Goal: Contribute content

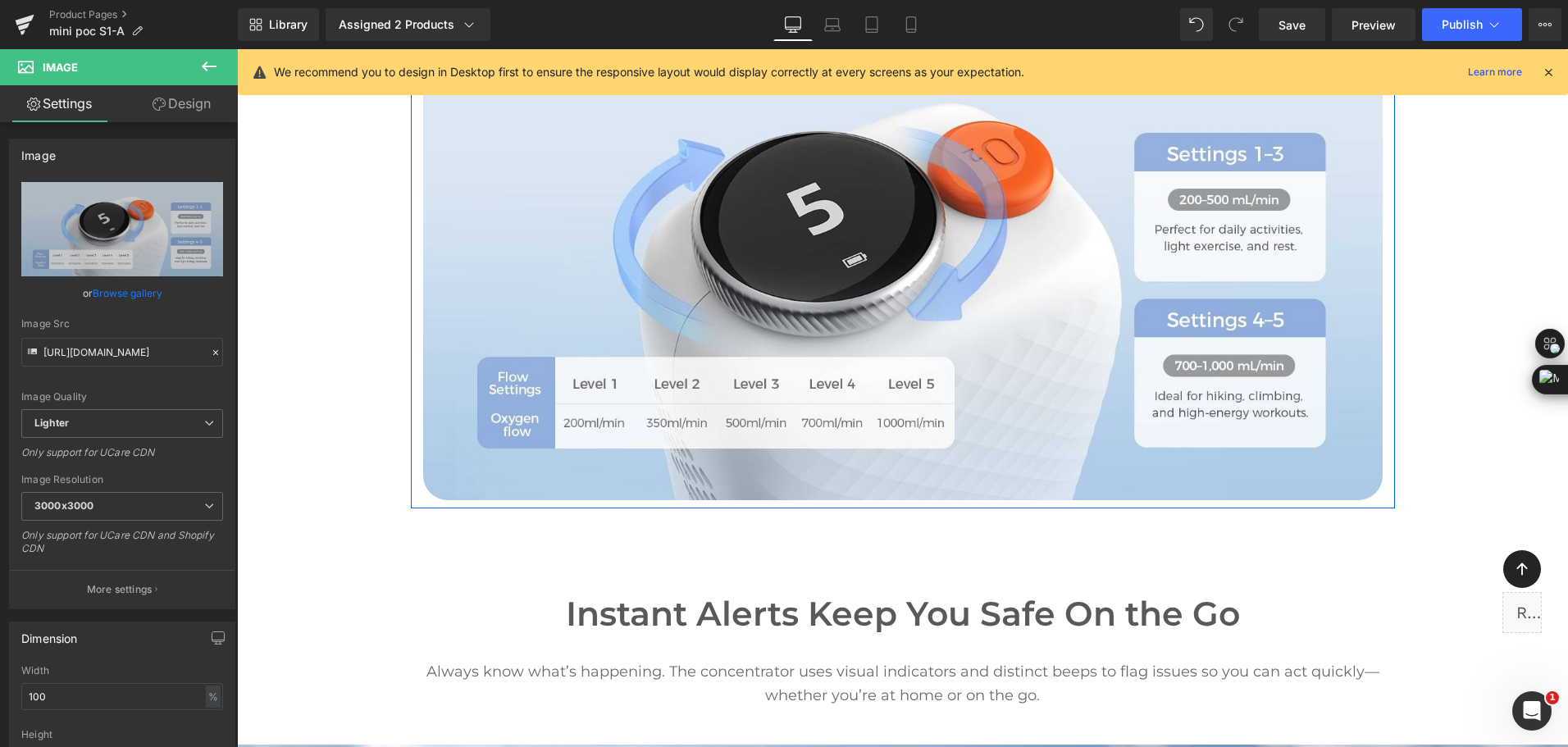
scroll to position [4734, 0]
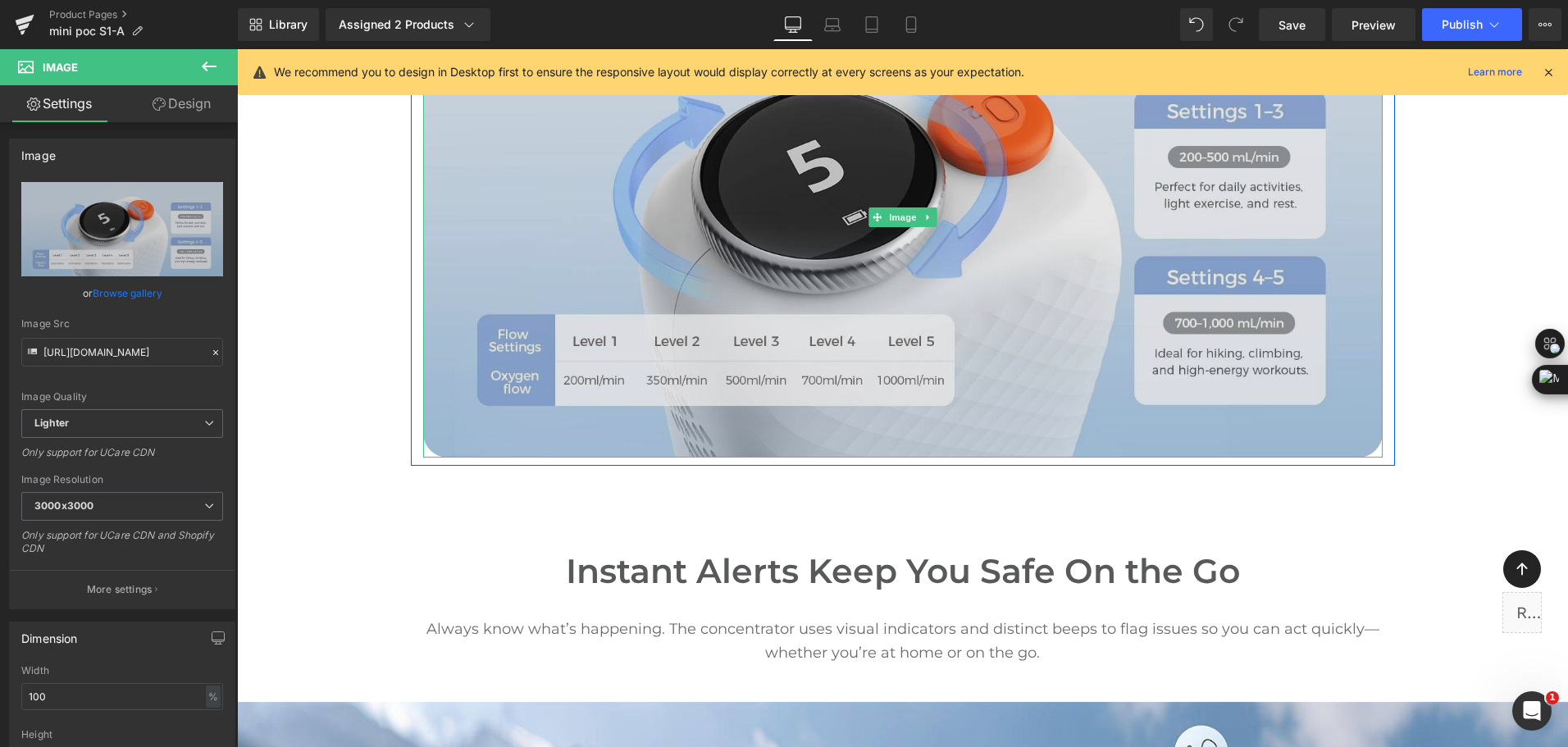
click at [923, 272] on img at bounding box center [903, 217] width 960 height 480
click at [747, 293] on img at bounding box center [903, 217] width 960 height 480
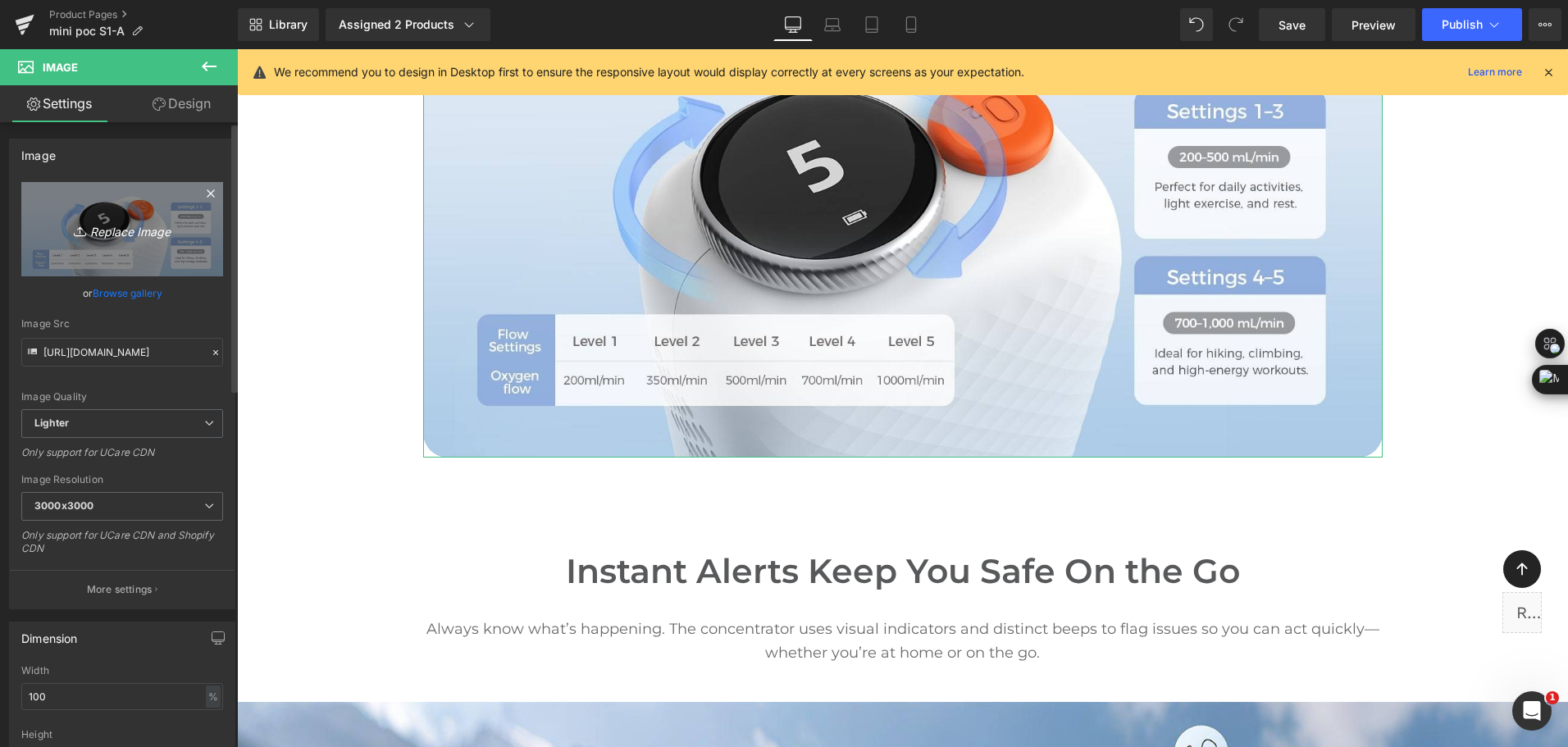
click at [144, 246] on link "Replace Image" at bounding box center [122, 229] width 202 height 94
type input "C:\fakepath\travel o2 concentrator with 5 adjustable flow settings-3.jpg"
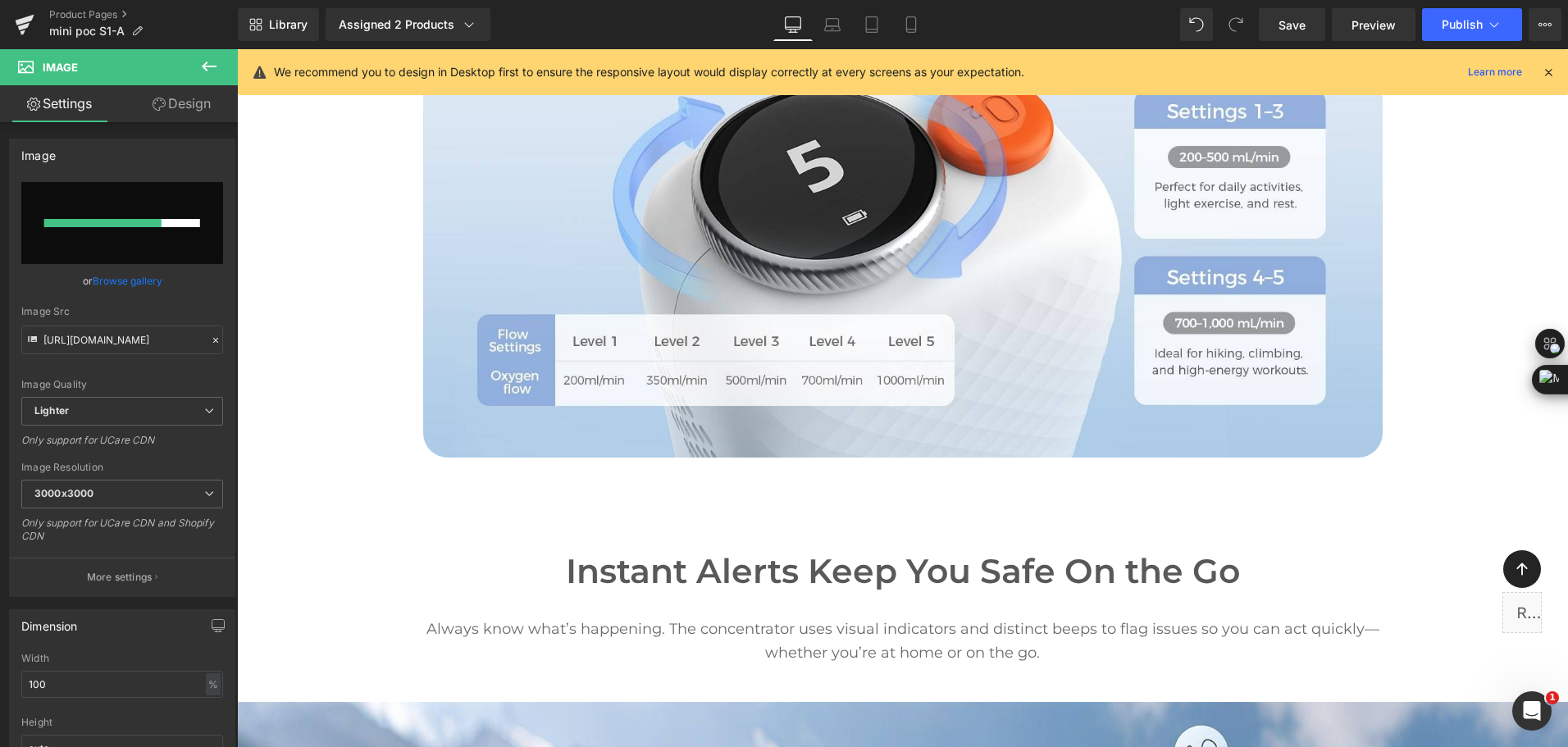
click at [678, 30] on div "Library Assigned 2 Products Product Preview Mini Portable O2 Concentrator Mini …" at bounding box center [904, 25] width 1331 height 33
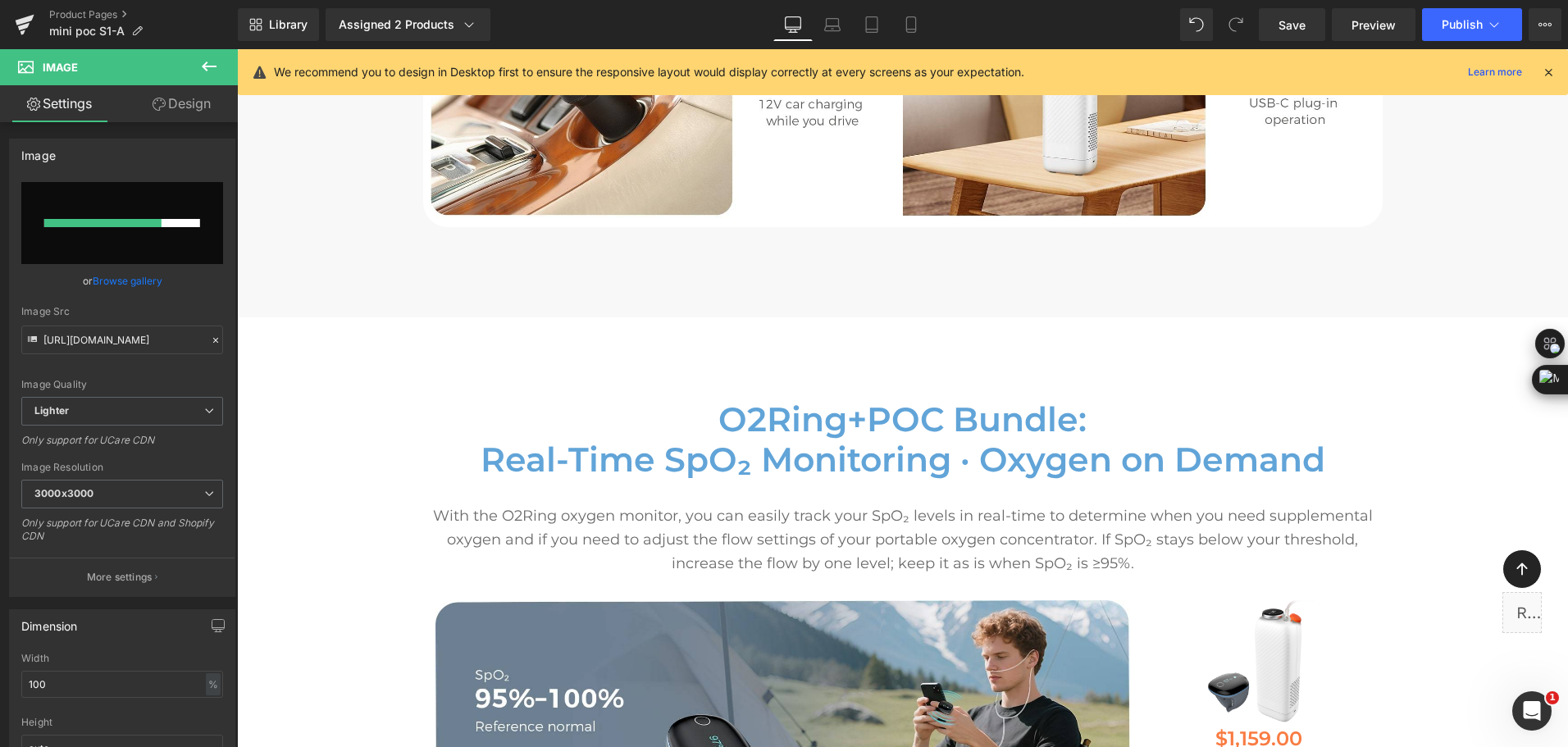
scroll to position [7603, 0]
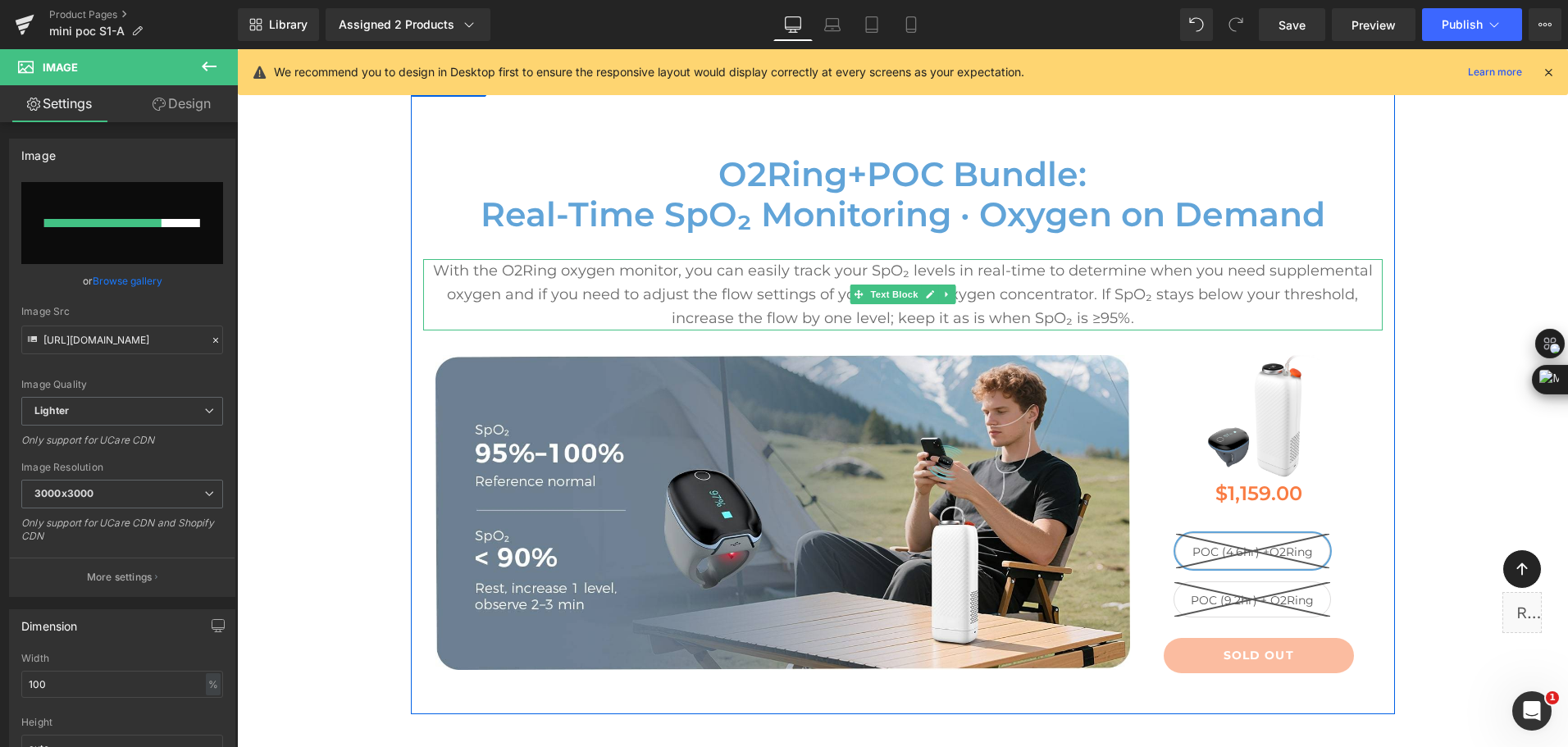
click at [666, 269] on span "With the O2Ring oxygen monitor, you can easily track your SpO₂ levels in real-t…" at bounding box center [903, 294] width 940 height 66
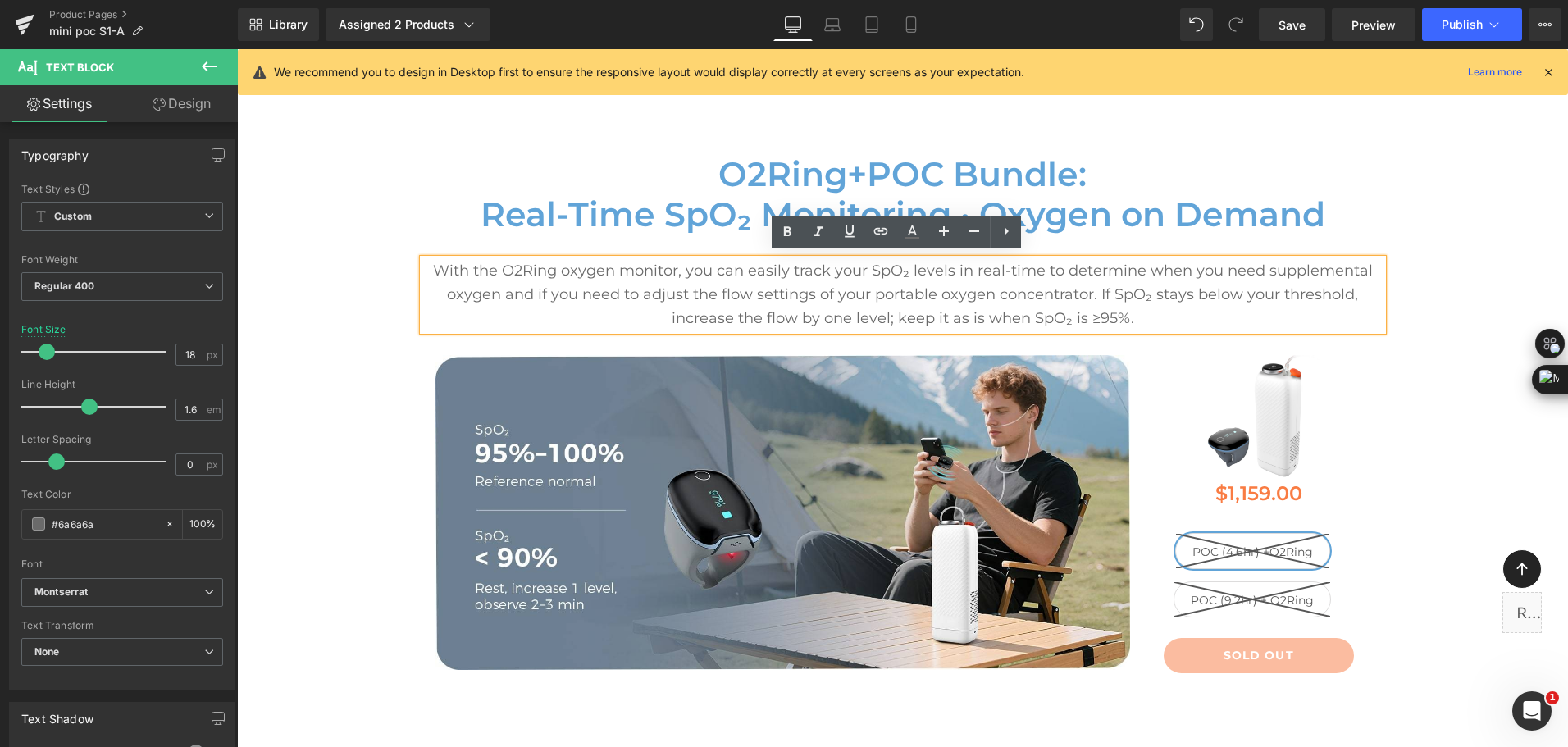
click at [923, 293] on span "With the O2Ring oxygen monitor, you can easily track your SpO₂ levels in real-t…" at bounding box center [903, 294] width 940 height 66
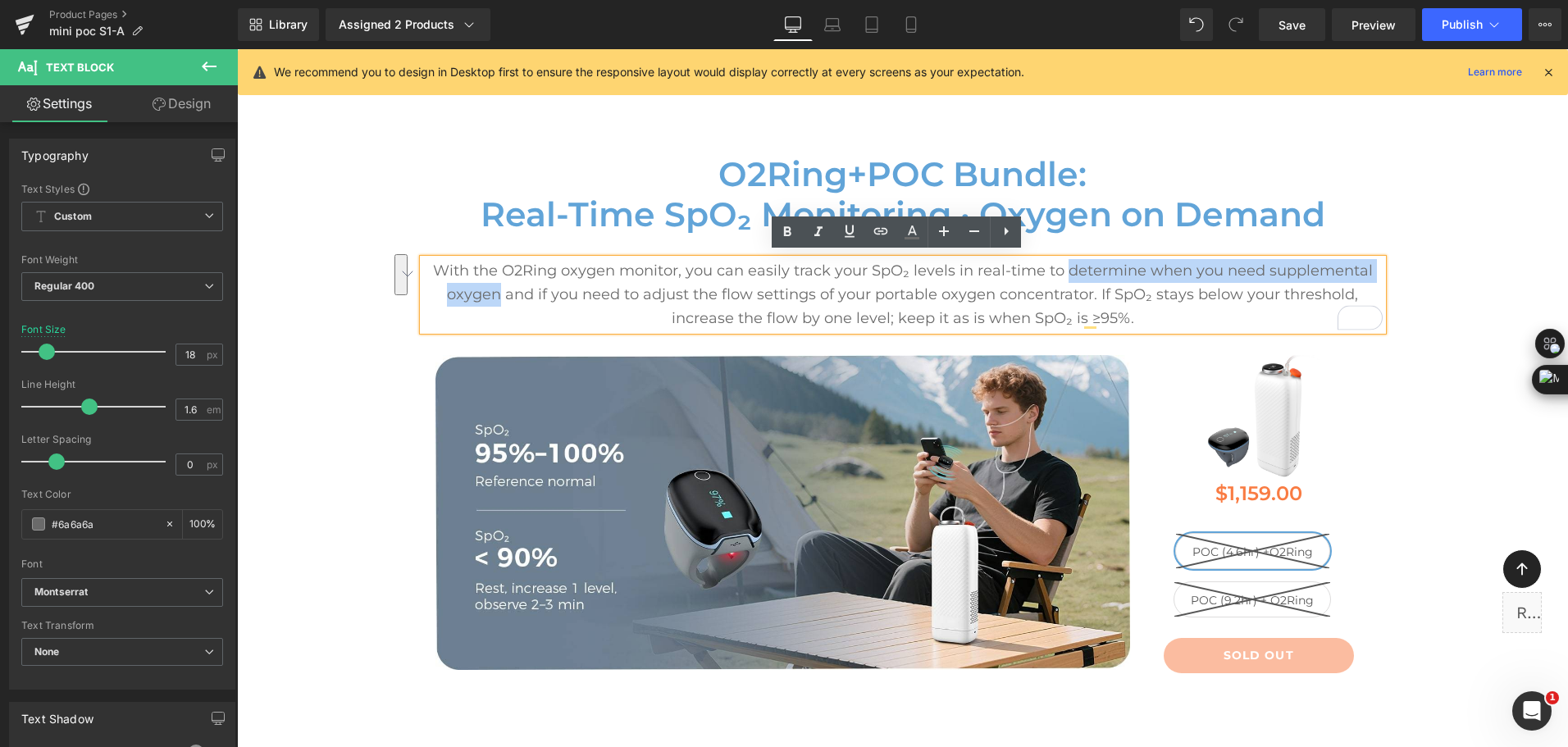
drag, startPoint x: 1057, startPoint y: 266, endPoint x: 496, endPoint y: 289, distance: 561.5
click at [496, 289] on span "With the O2Ring oxygen monitor, you can easily track your SpO₂ levels in real-t…" at bounding box center [903, 294] width 940 height 66
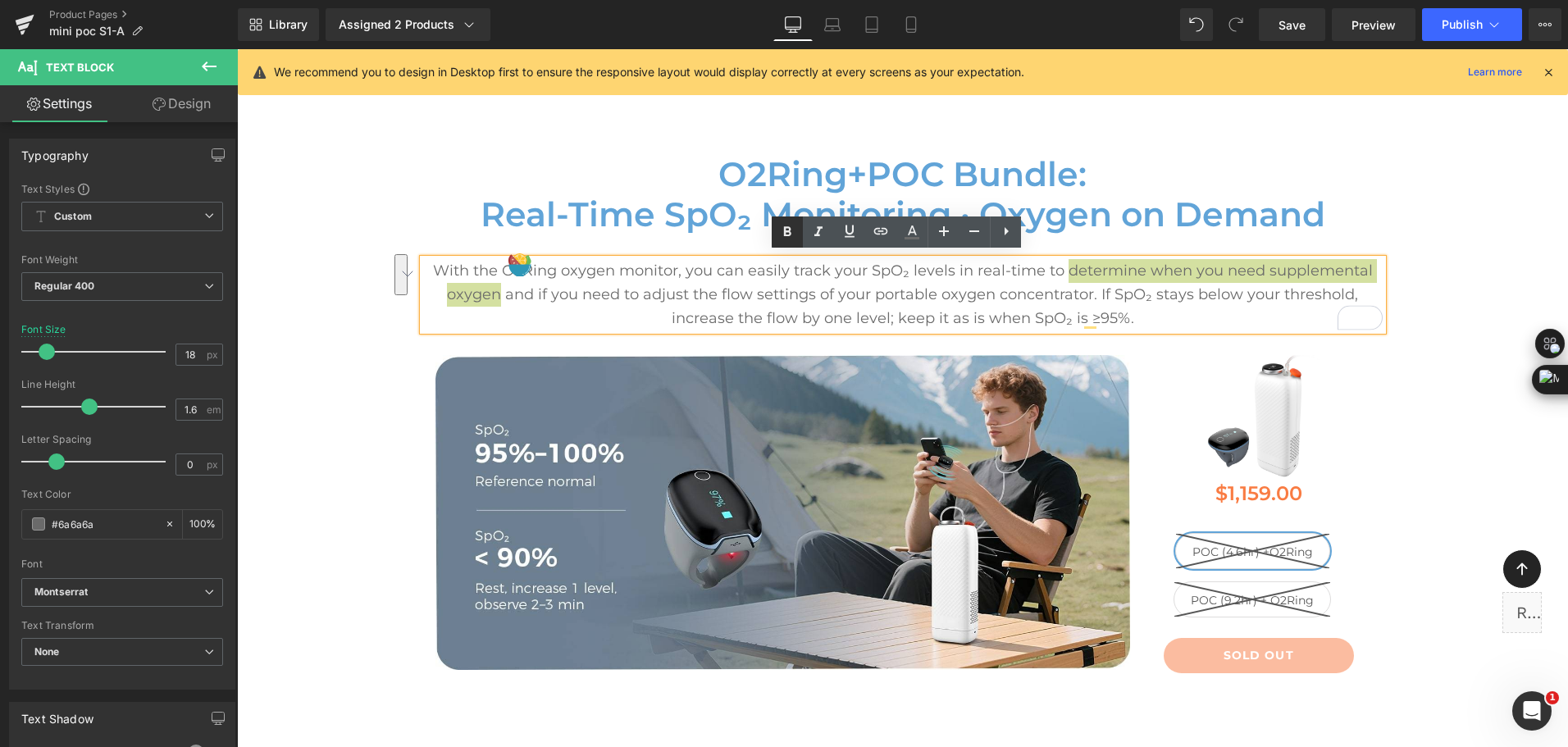
click at [787, 229] on icon at bounding box center [787, 231] width 19 height 19
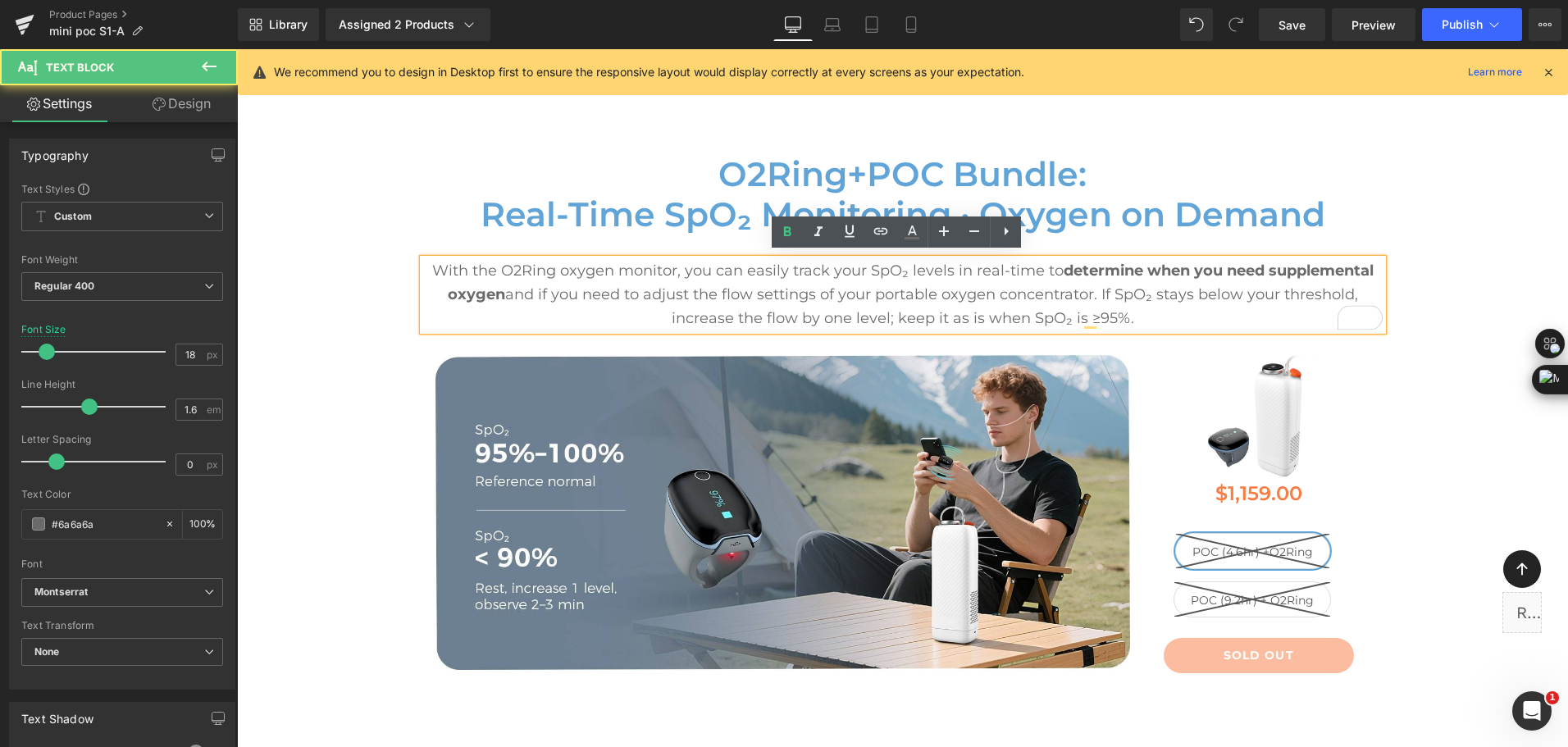
drag, startPoint x: 601, startPoint y: 302, endPoint x: 587, endPoint y: 302, distance: 14.0
click at [601, 302] on p "With the O2Ring oxygen monitor, you can easily track your SpO₂ levels in real-t…" at bounding box center [903, 294] width 960 height 70
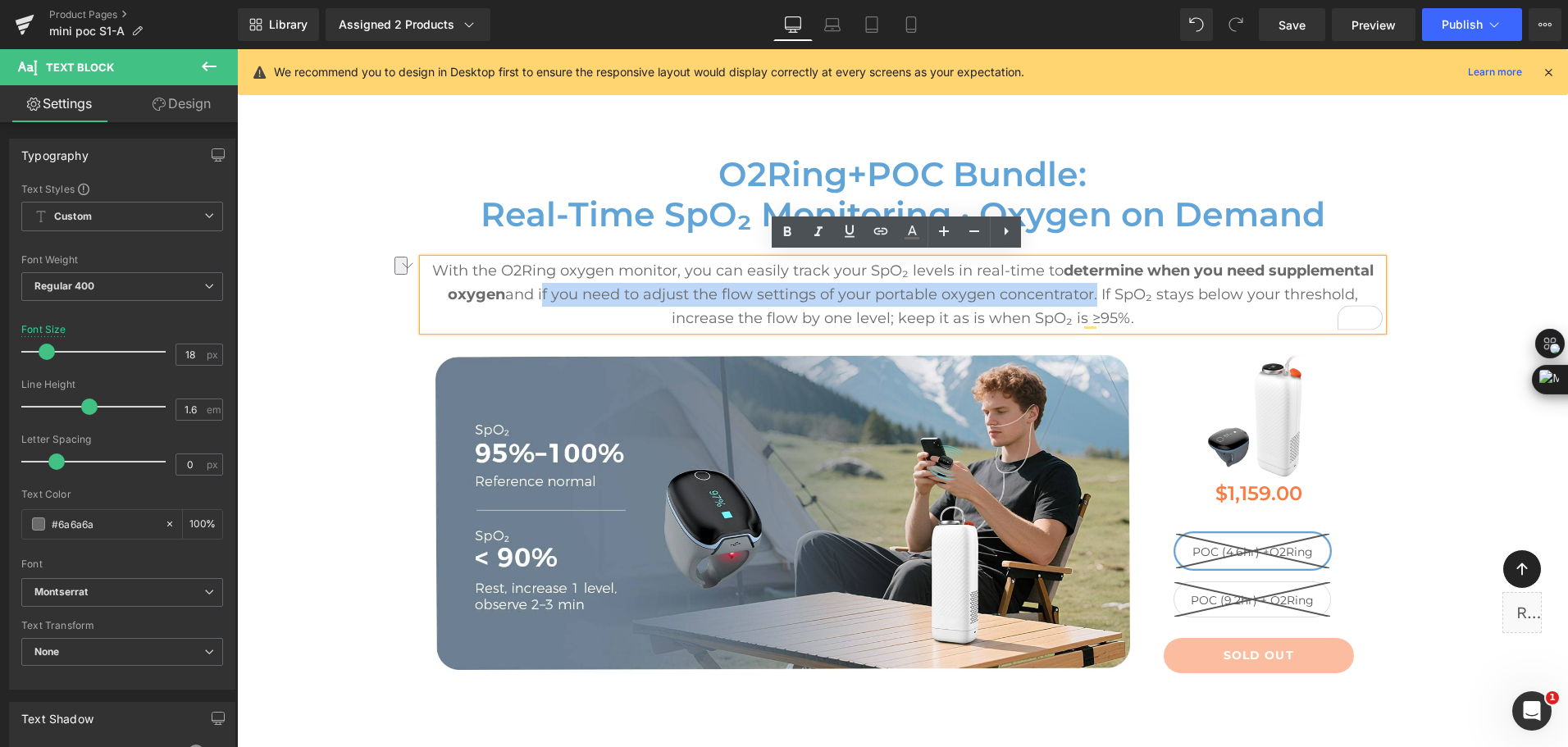
drag, startPoint x: 536, startPoint y: 290, endPoint x: 1091, endPoint y: 282, distance: 555.1
click at [1091, 282] on span "With the O2Ring oxygen monitor, you can easily track your SpO₂ levels in real-t…" at bounding box center [903, 294] width 941 height 66
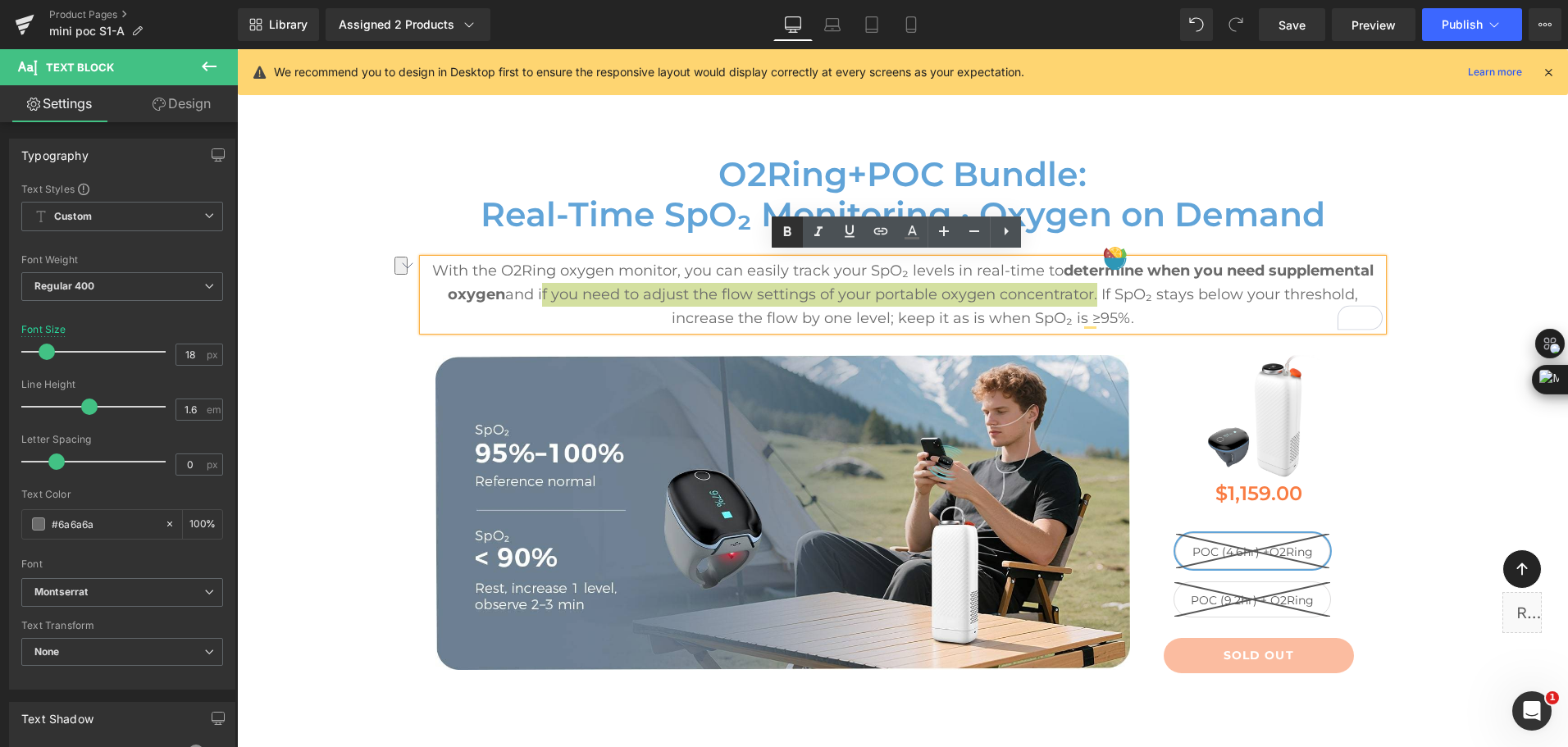
click at [787, 230] on icon at bounding box center [788, 231] width 8 height 10
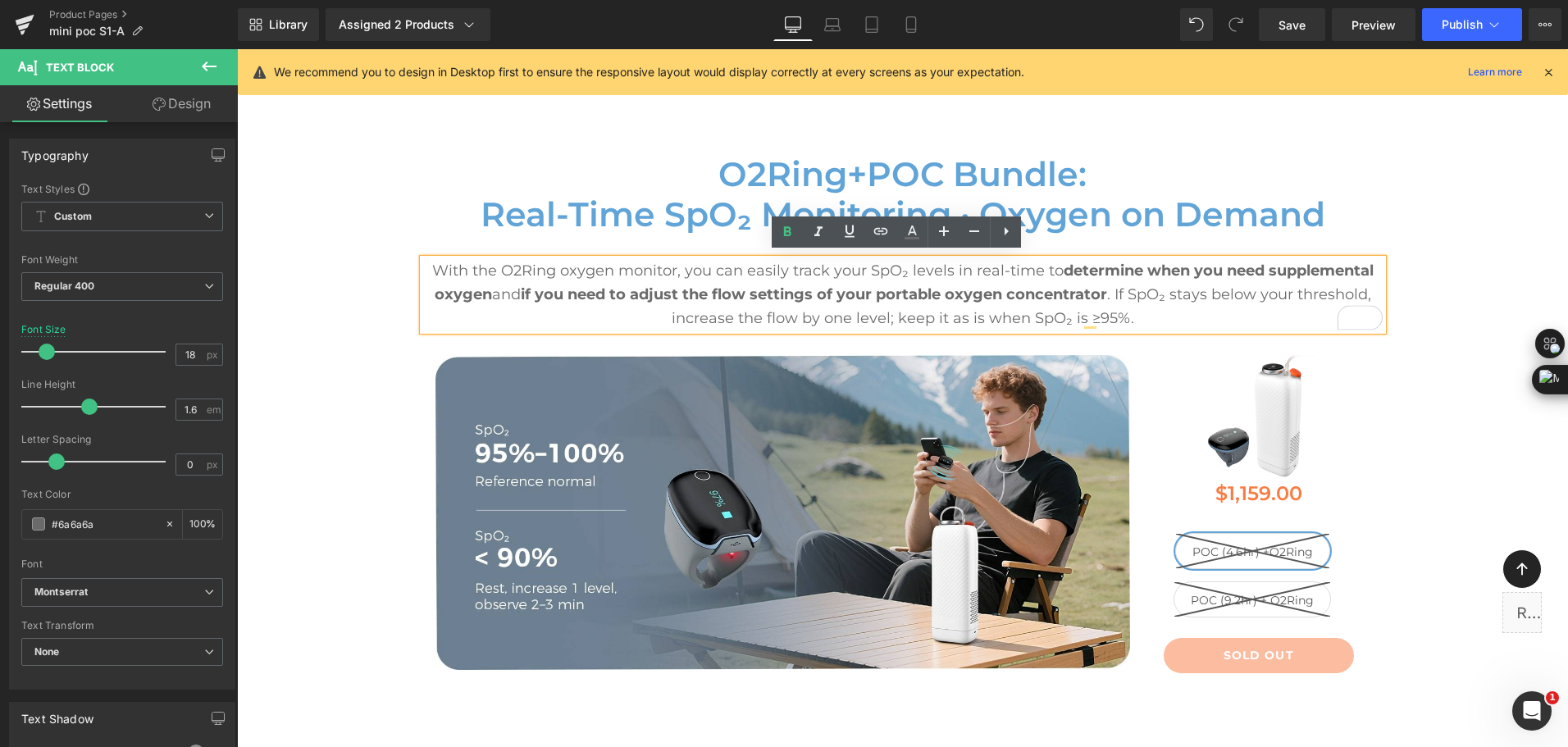
click at [564, 285] on strong "if you need to adjust the flow settings of your portable oxygen concentrator" at bounding box center [814, 294] width 586 height 18
drag, startPoint x: 497, startPoint y: 266, endPoint x: 550, endPoint y: 265, distance: 53.0
click at [550, 265] on span "With the O2Ring oxygen monitor, you can easily track your SpO₂ levels in real-t…" at bounding box center [903, 294] width 941 height 66
click at [788, 233] on icon at bounding box center [787, 231] width 19 height 19
click at [1021, 312] on span "With the O2Ring oxygen monitor, you can easily track your SpO₂ levels in real-t…" at bounding box center [903, 294] width 936 height 66
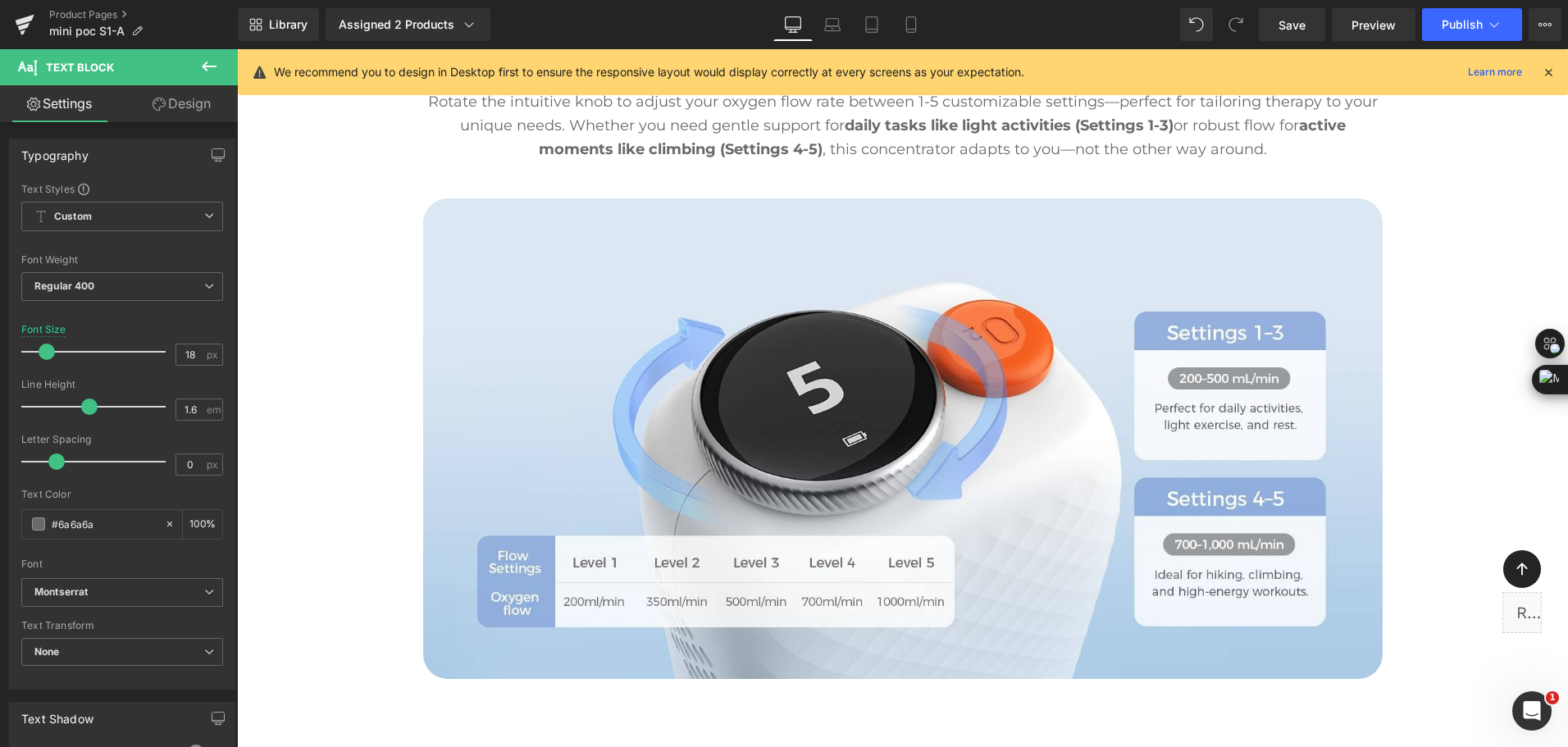
scroll to position [4570, 0]
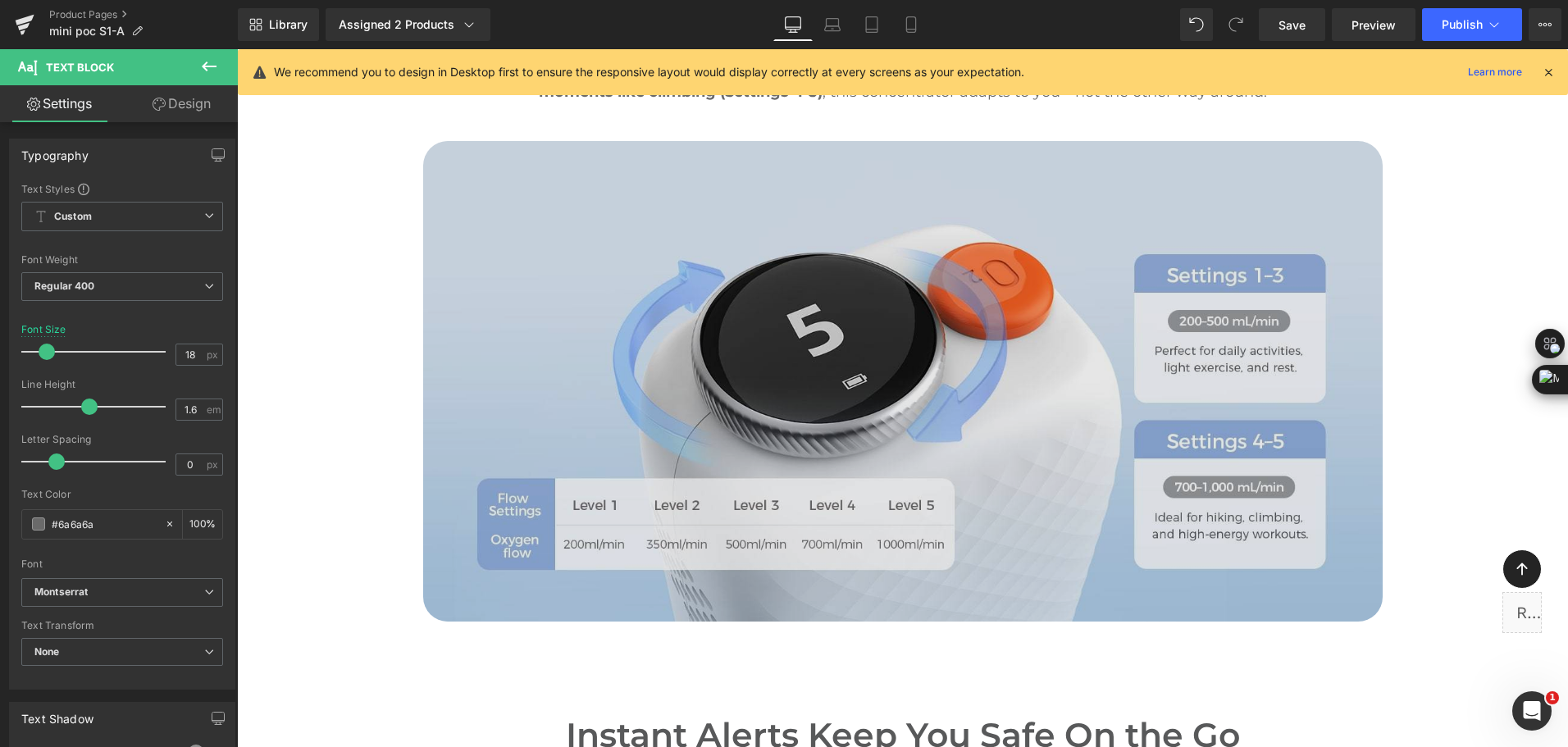
click at [1133, 273] on img at bounding box center [903, 381] width 960 height 480
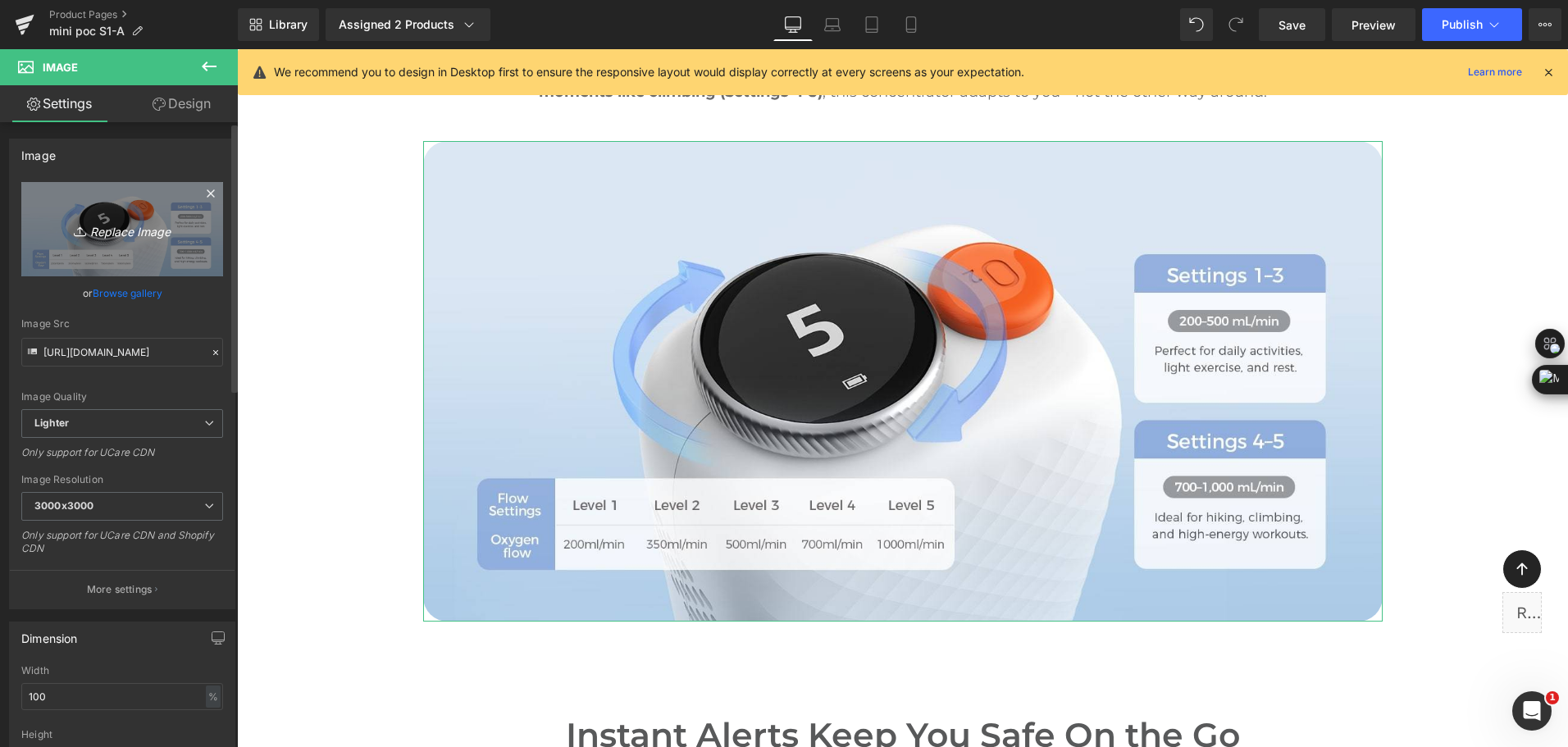
click at [118, 223] on icon "Replace Image" at bounding box center [122, 228] width 131 height 20
type input "C:\fakepath\travel o2 concentrator with 5 adjustable flow settings-3.jpg"
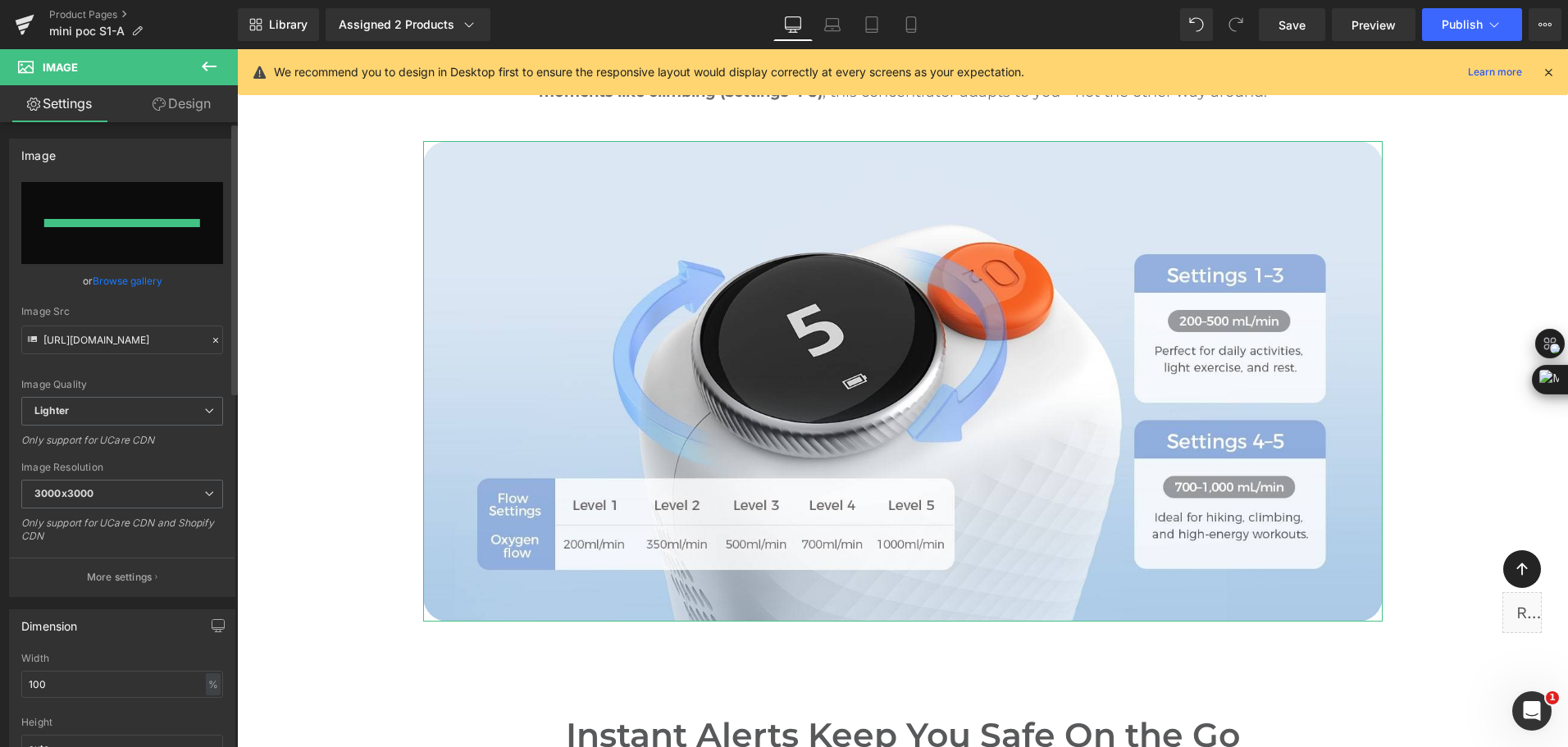
type input "[URL][DOMAIN_NAME]"
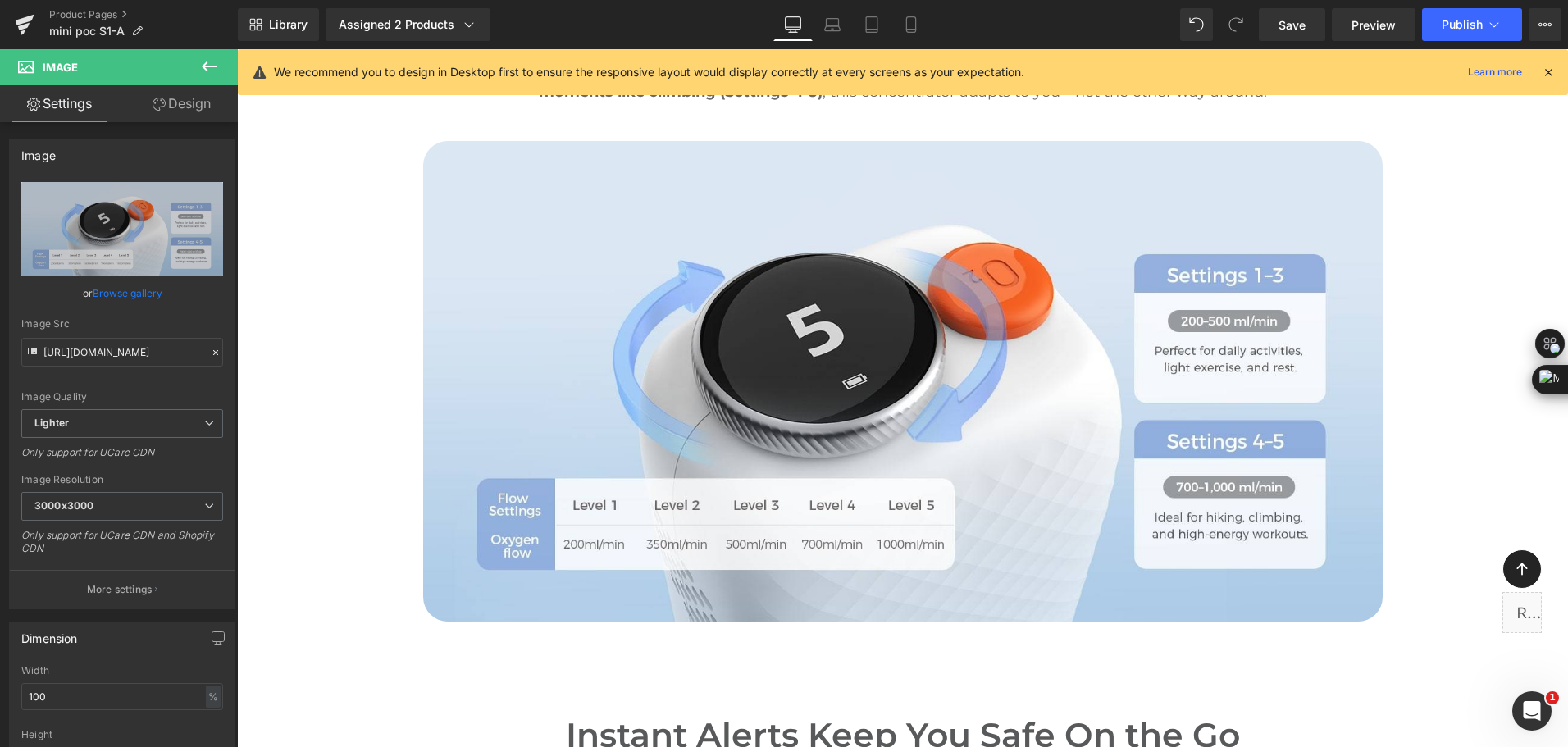
click at [1472, 3] on div "Library Assigned 2 Products Product Preview Mini Portable O2 Concentrator Mini …" at bounding box center [904, 24] width 1331 height 49
click at [1465, 41] on div "Library Assigned 2 Products Product Preview Mini Portable O2 Concentrator Mini …" at bounding box center [904, 24] width 1331 height 49
click at [1460, 30] on span "Publish" at bounding box center [1462, 25] width 41 height 13
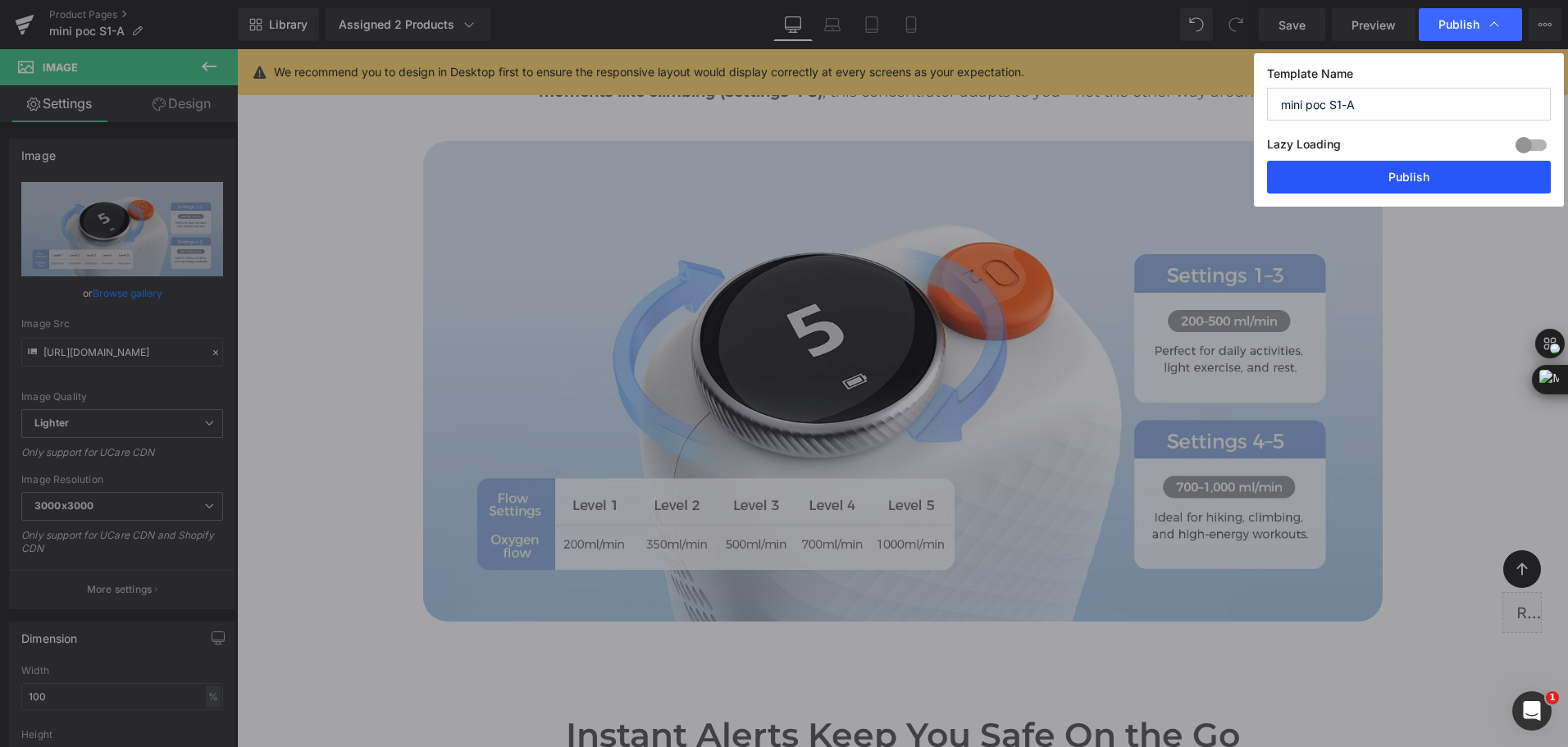
click at [1339, 175] on button "Publish" at bounding box center [1409, 177] width 284 height 33
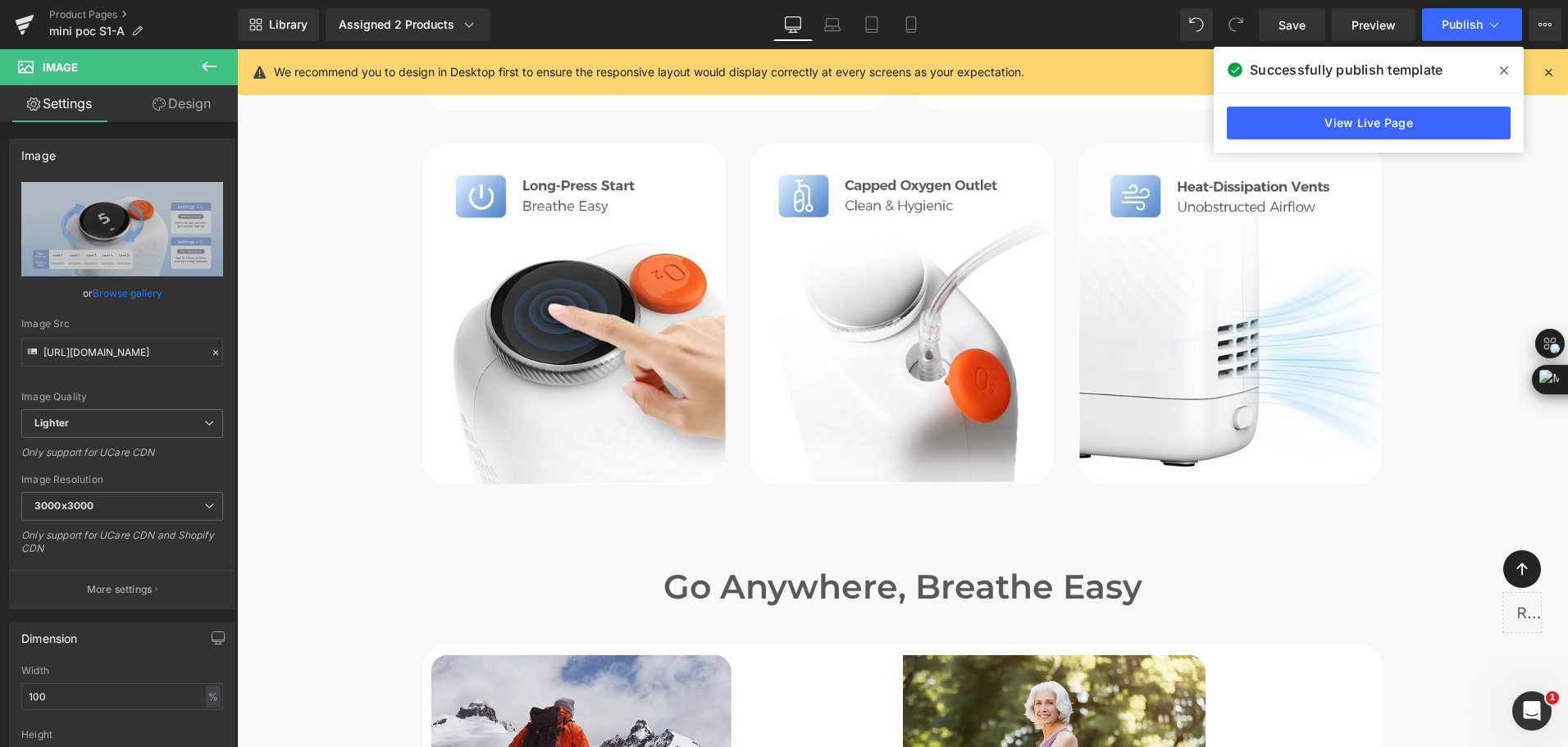
scroll to position [6373, 0]
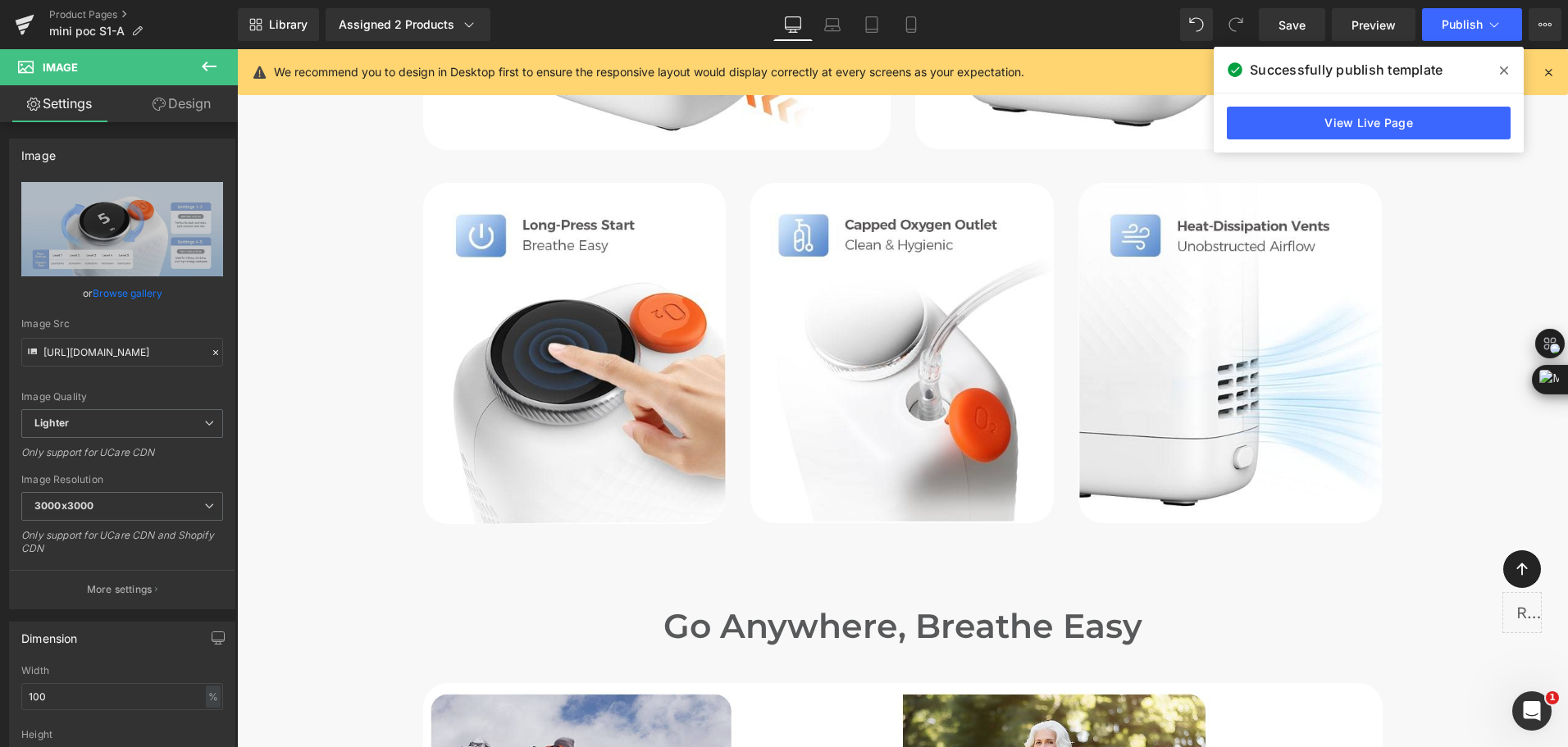
click at [1500, 74] on span at bounding box center [1503, 70] width 26 height 26
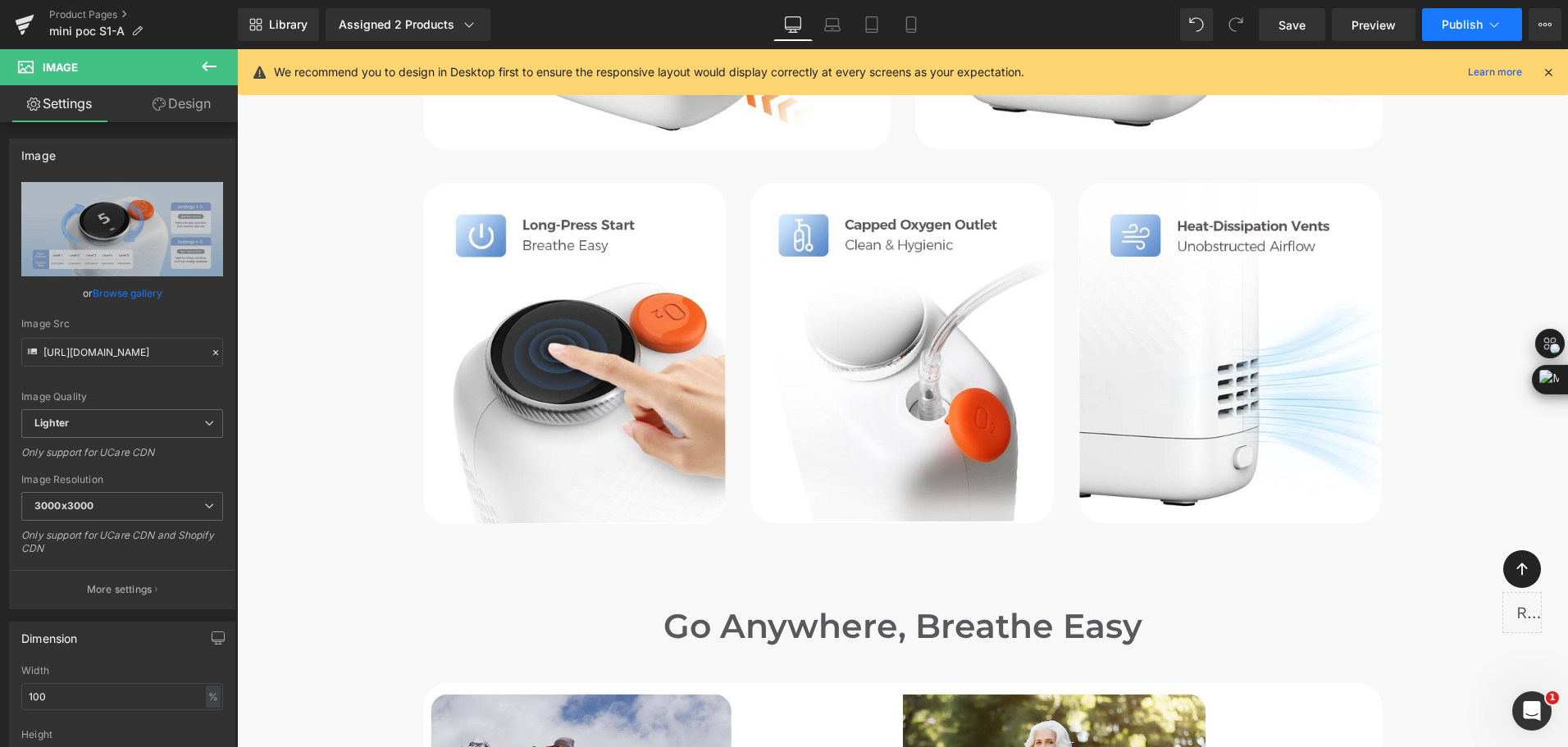
click at [1477, 36] on button "Publish" at bounding box center [1473, 25] width 100 height 33
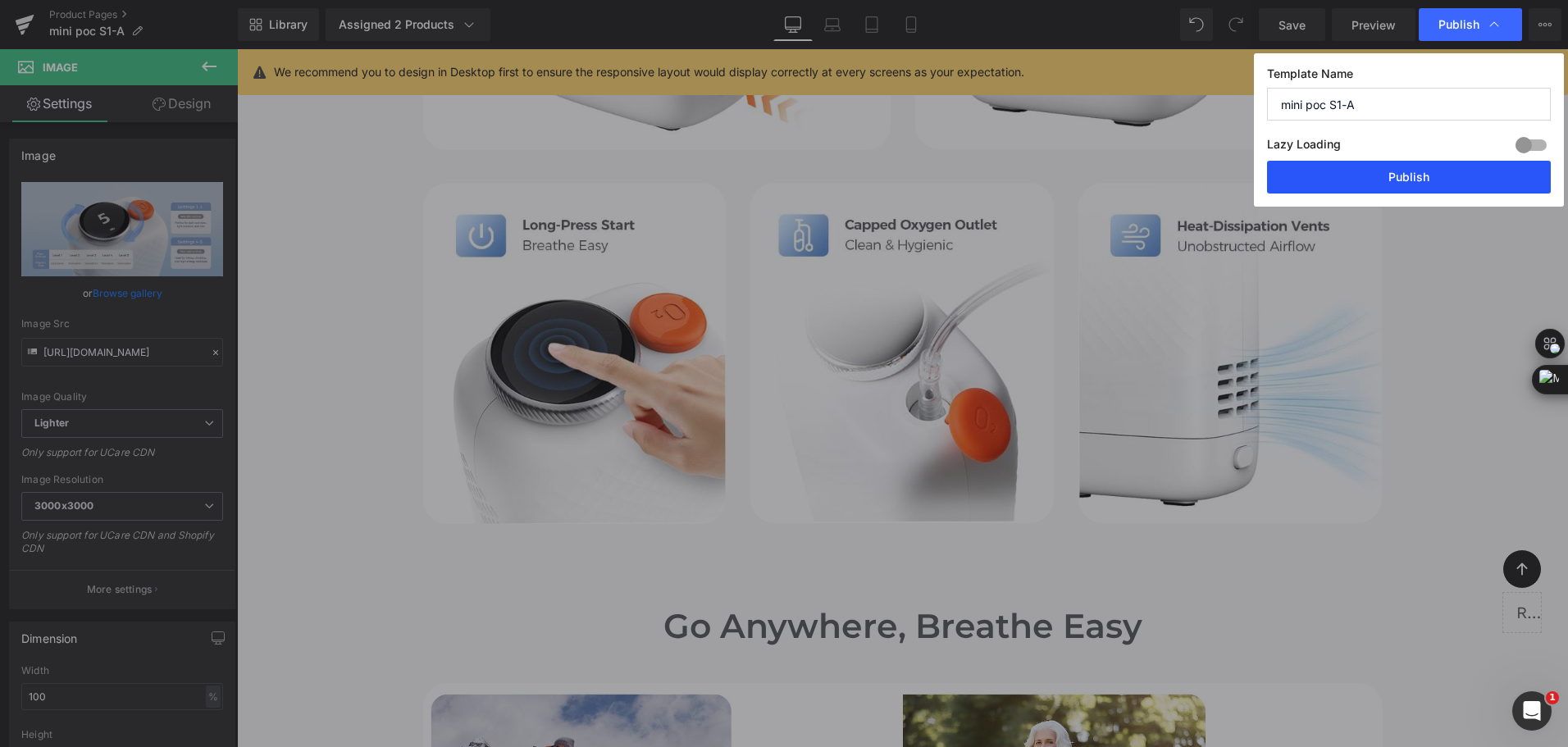
click at [1447, 176] on button "Publish" at bounding box center [1409, 177] width 284 height 33
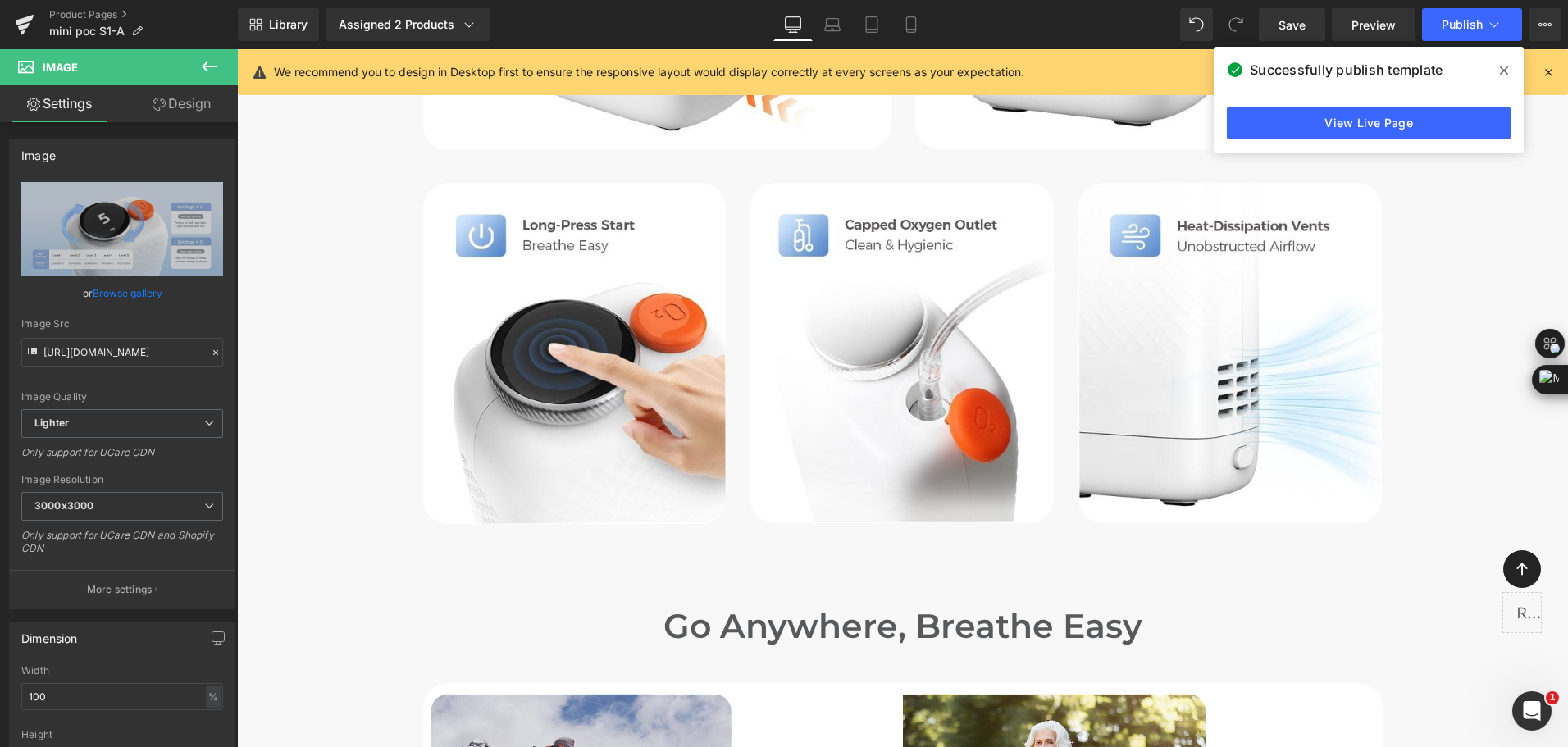
click at [722, 30] on div "Library Assigned 2 Products Product Preview Mini Portable O2 Concentrator Mini …" at bounding box center [904, 25] width 1331 height 33
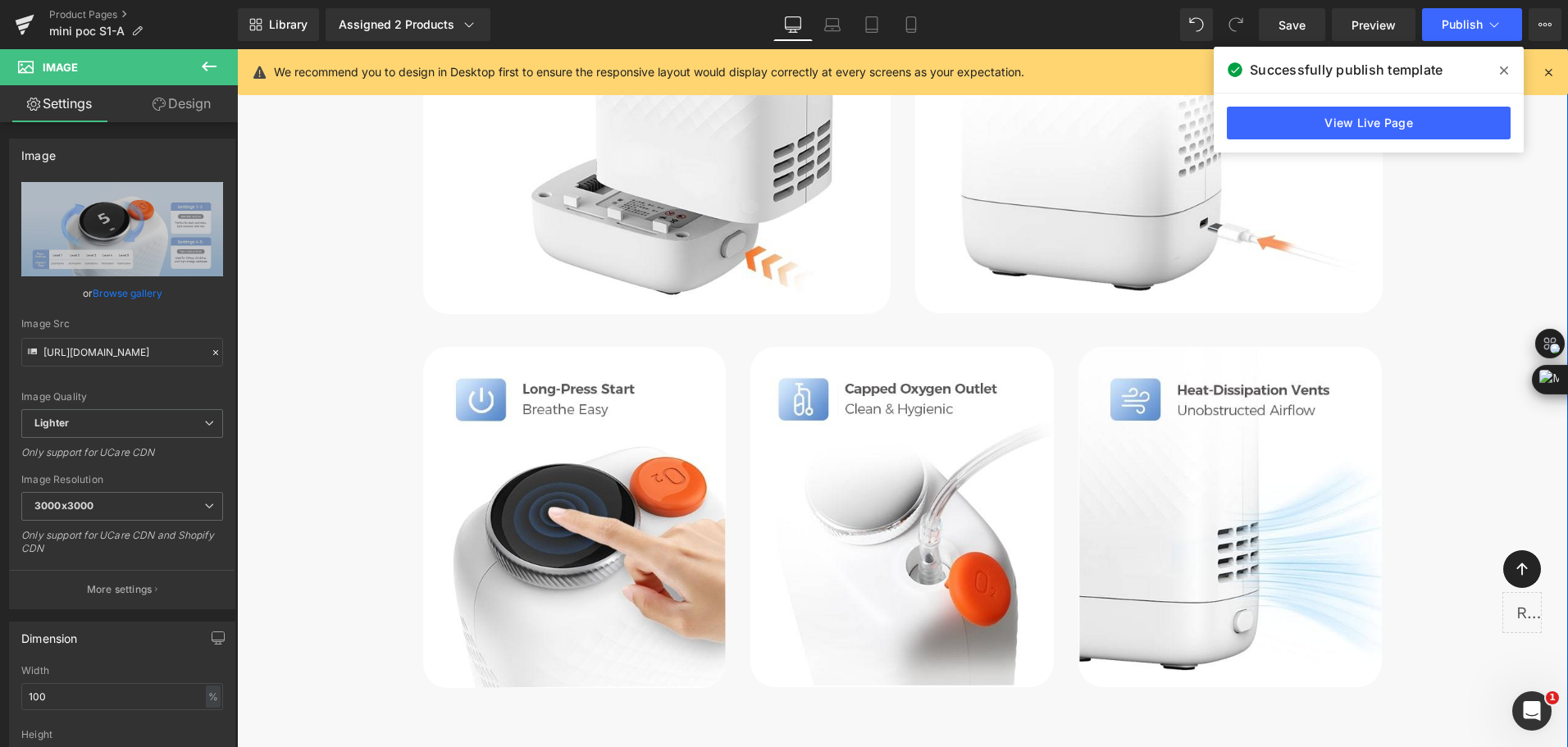
scroll to position [5963, 0]
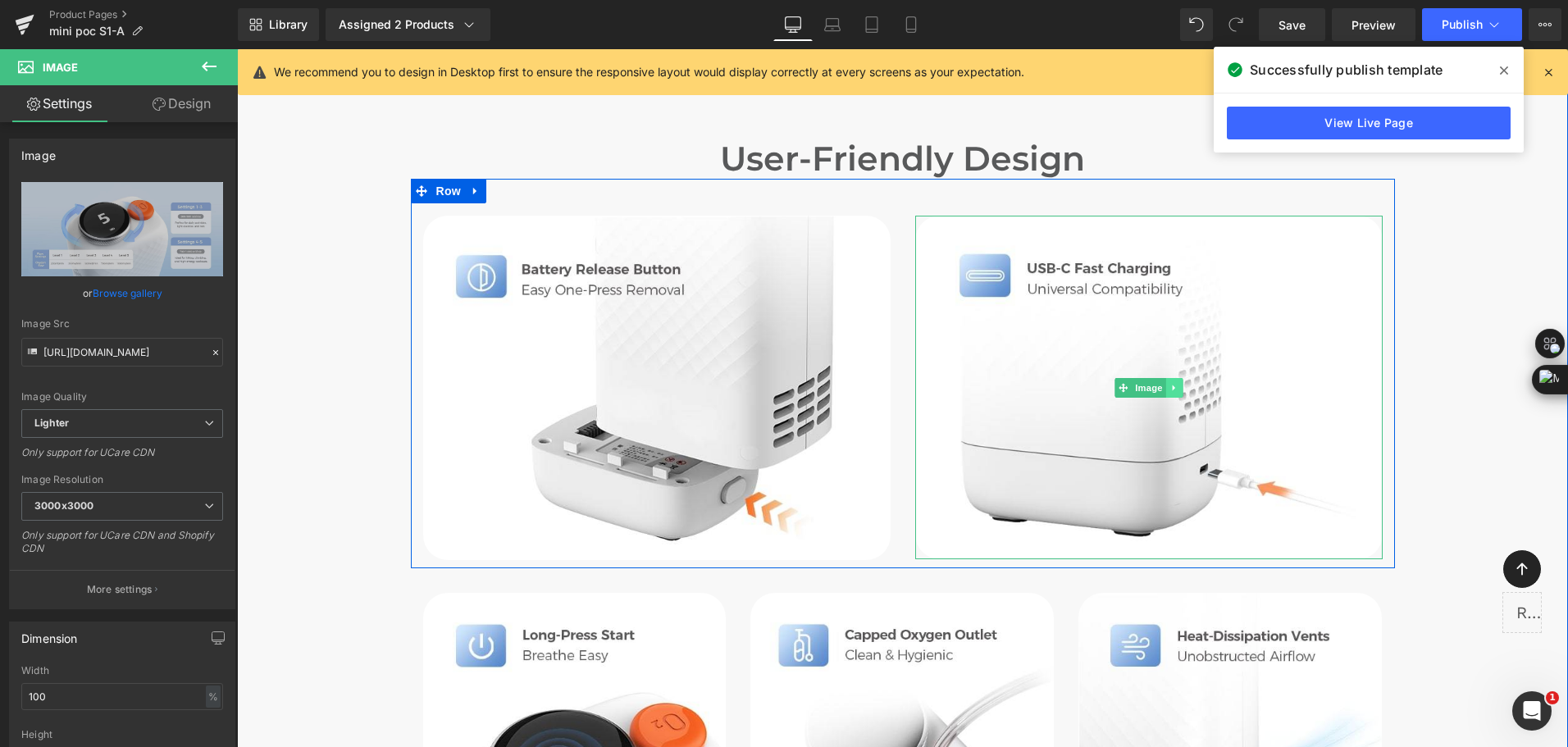
click at [1171, 383] on icon at bounding box center [1174, 387] width 9 height 10
click at [1163, 386] on icon at bounding box center [1165, 387] width 9 height 9
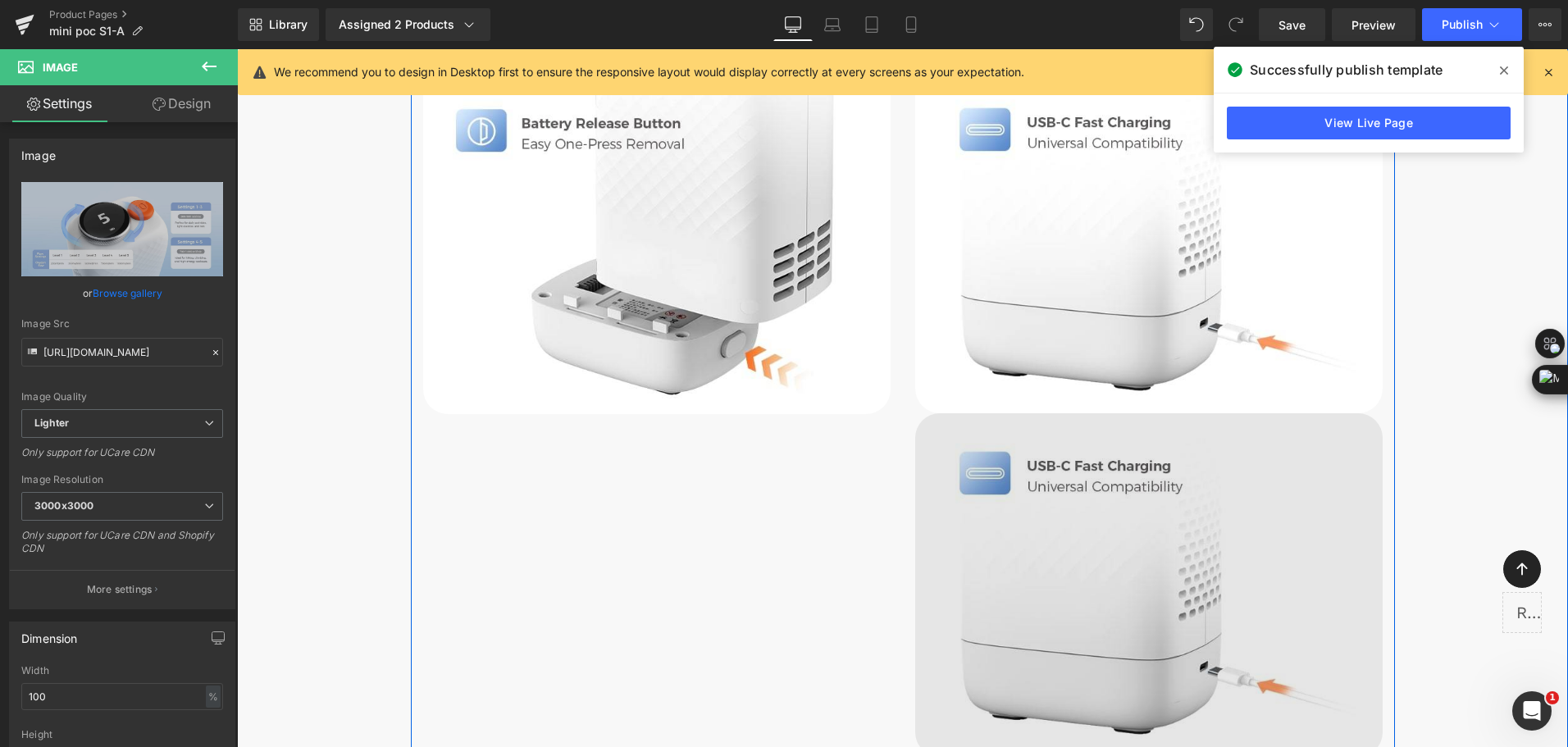
scroll to position [5992, 0]
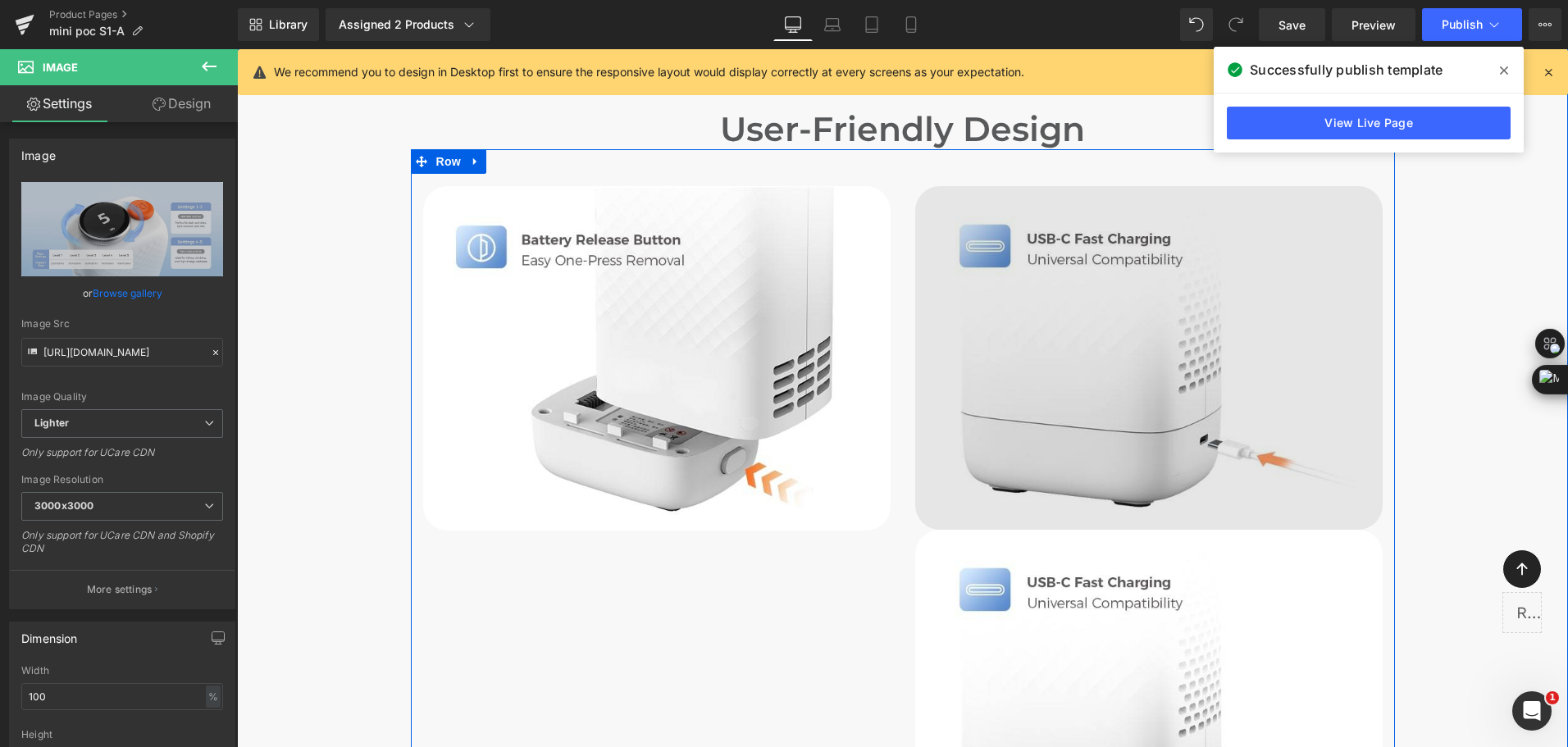
click at [1068, 240] on img at bounding box center [1149, 358] width 468 height 343
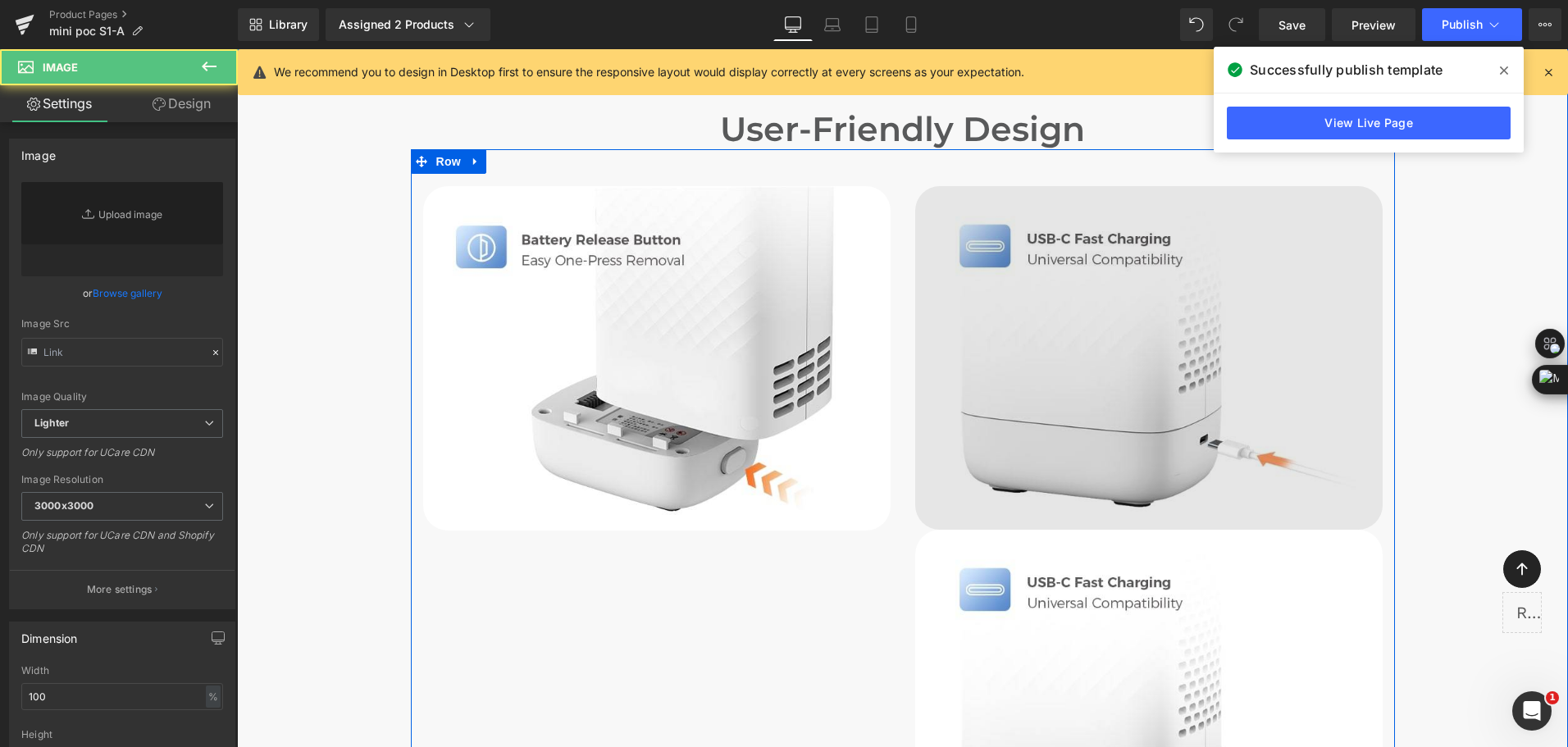
click at [107, 248] on link "Replace Image" at bounding box center [122, 229] width 202 height 94
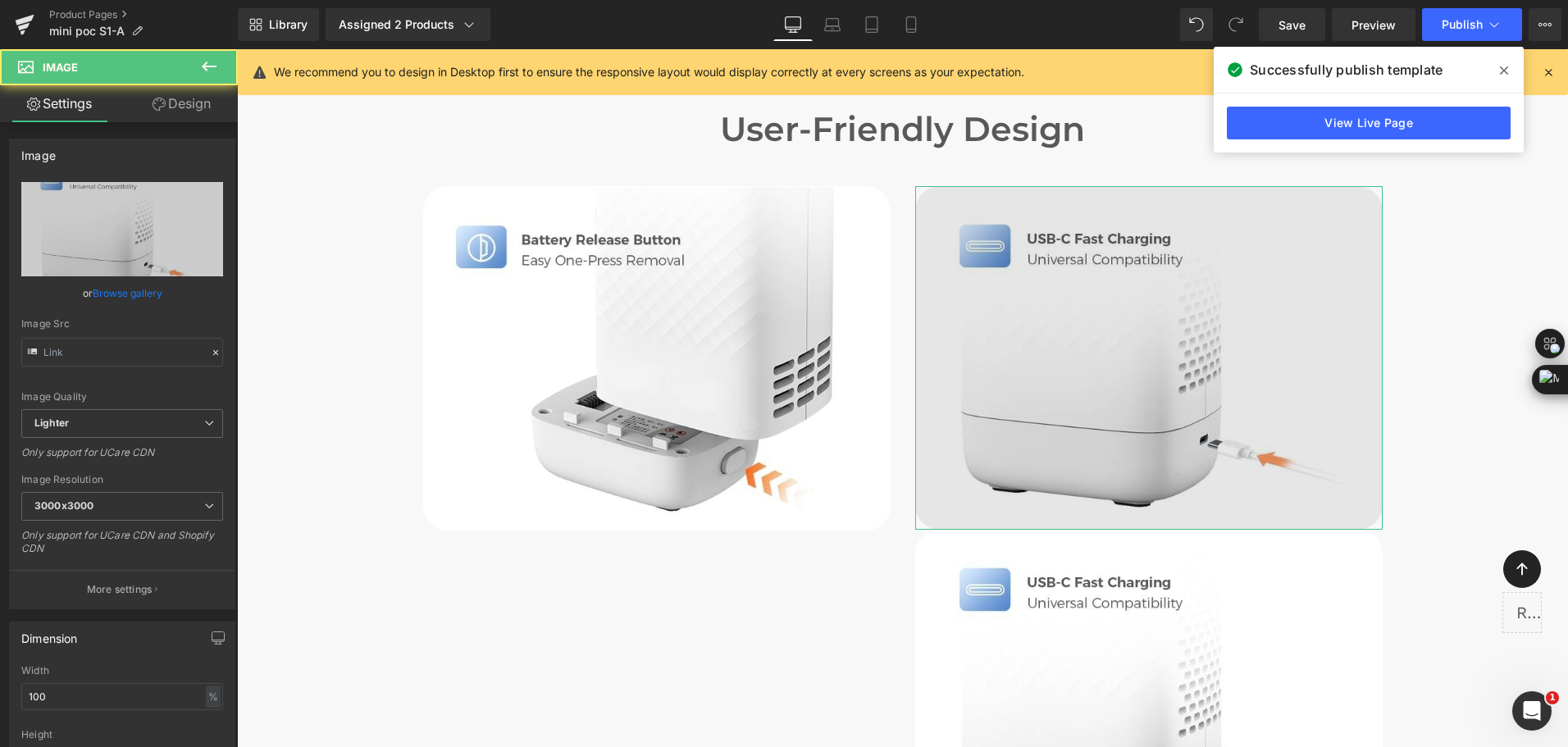
type input "[URL][DOMAIN_NAME]"
type input "C:\fakepath\easy removal battery of the mini portable oxygen concentrator-2.jpg"
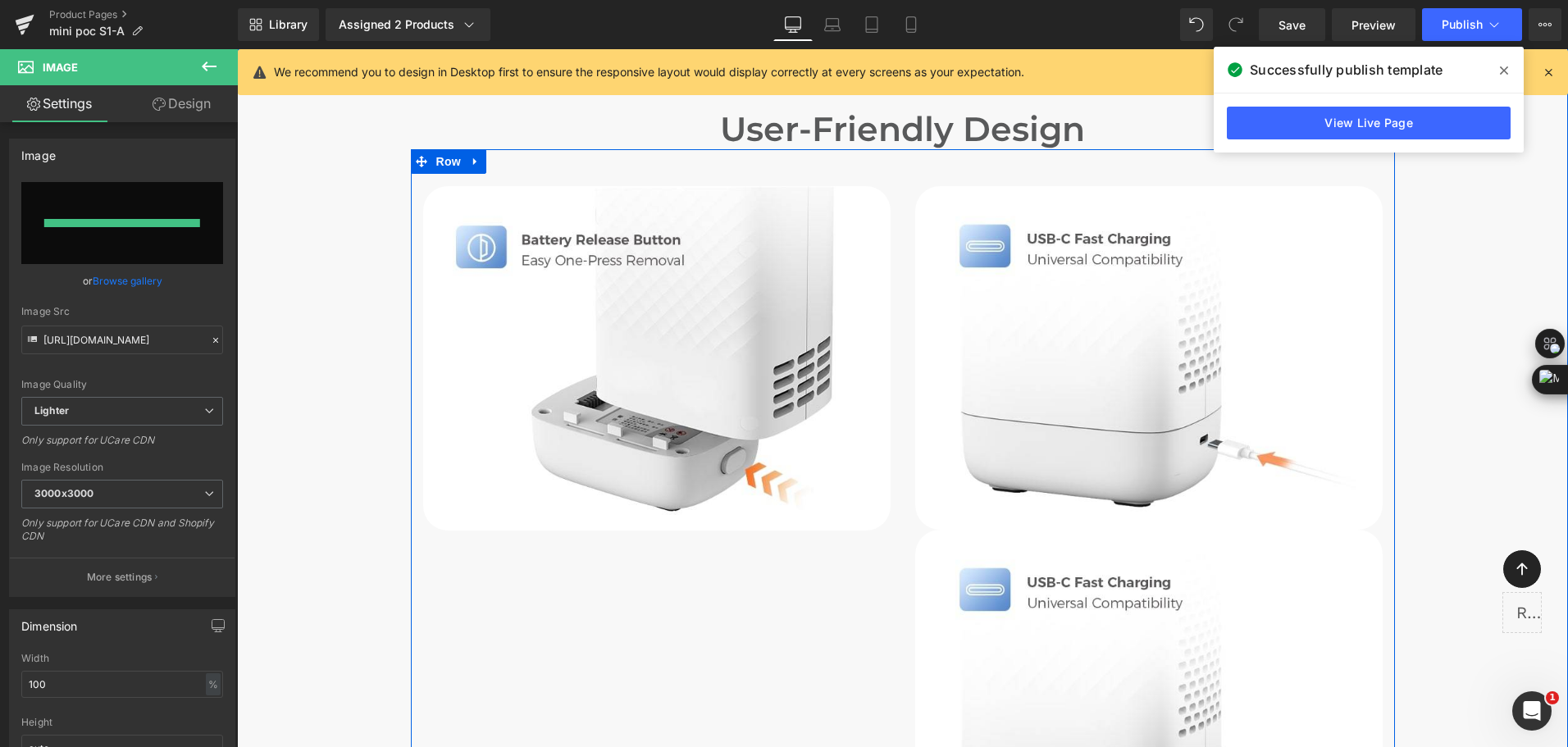
type input "[URL][DOMAIN_NAME]"
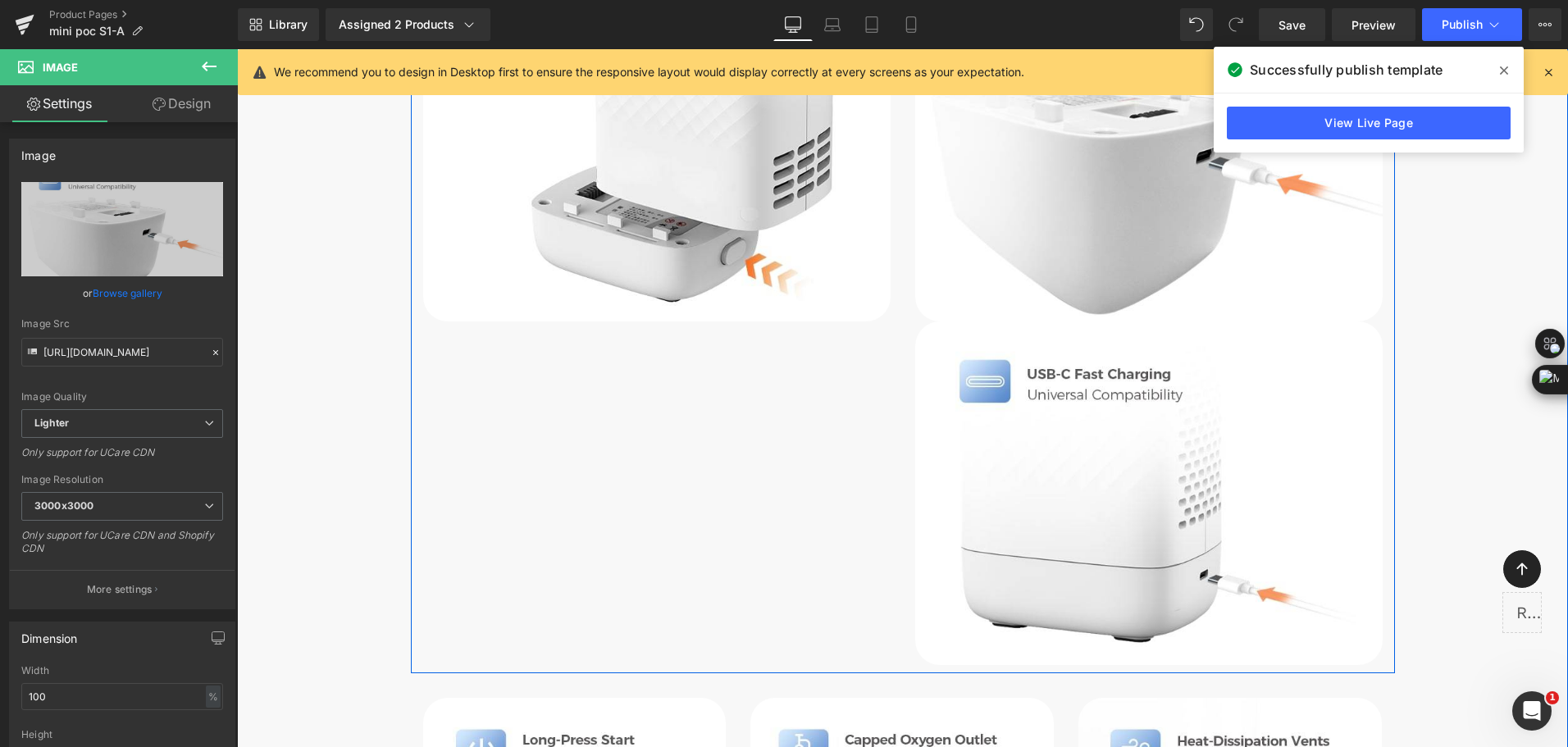
scroll to position [6238, 0]
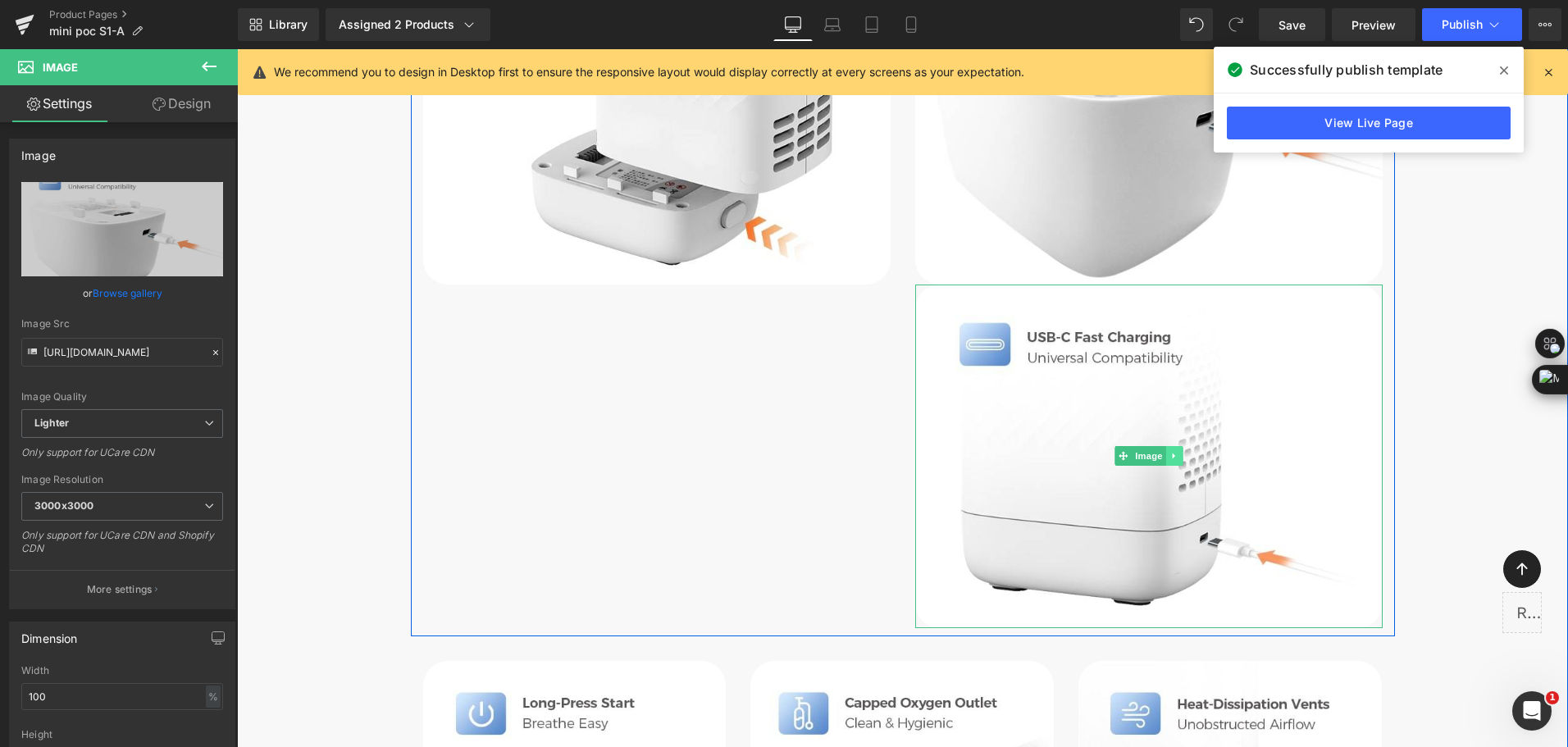
click at [1170, 454] on icon at bounding box center [1174, 456] width 9 height 10
click at [1175, 456] on link at bounding box center [1183, 456] width 17 height 19
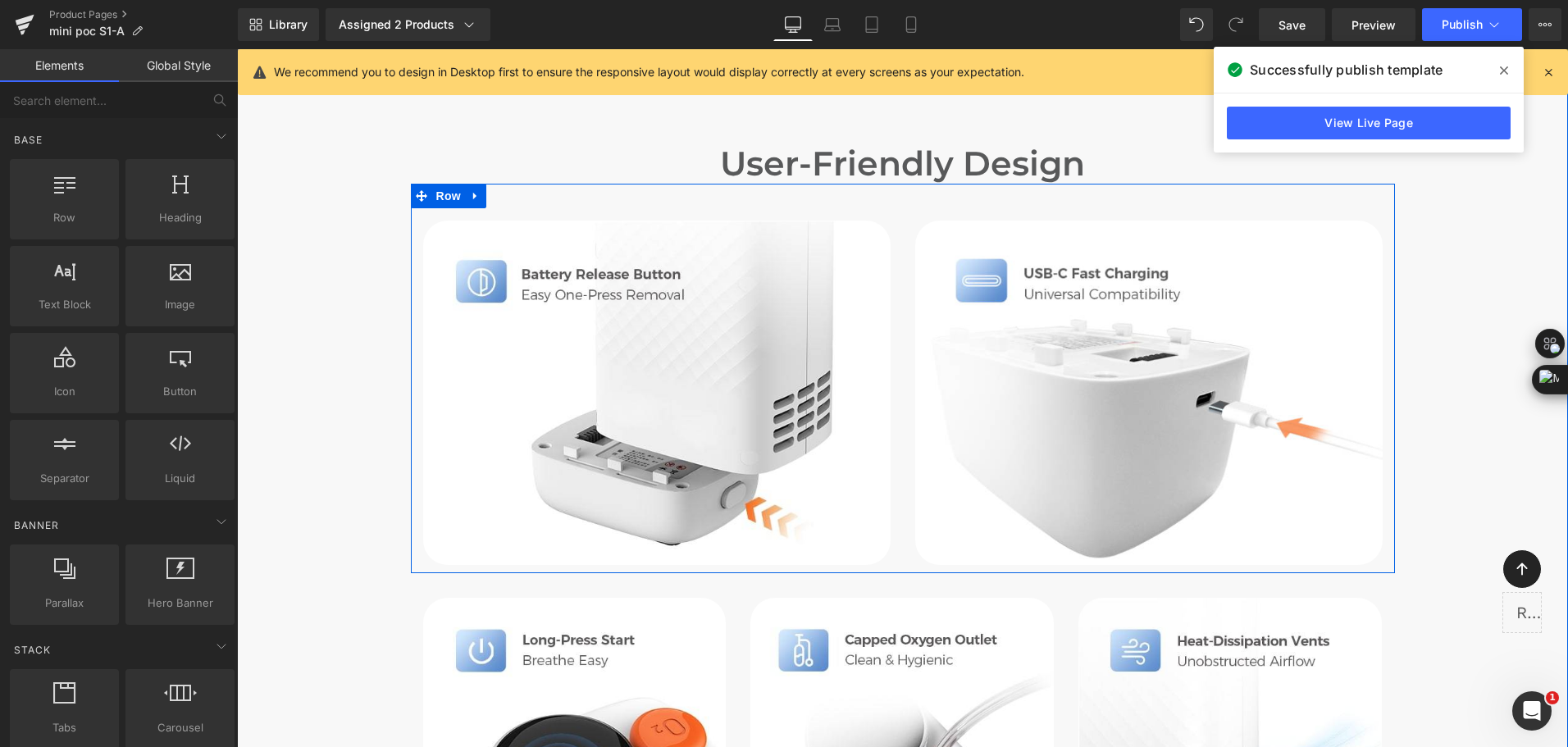
scroll to position [5910, 0]
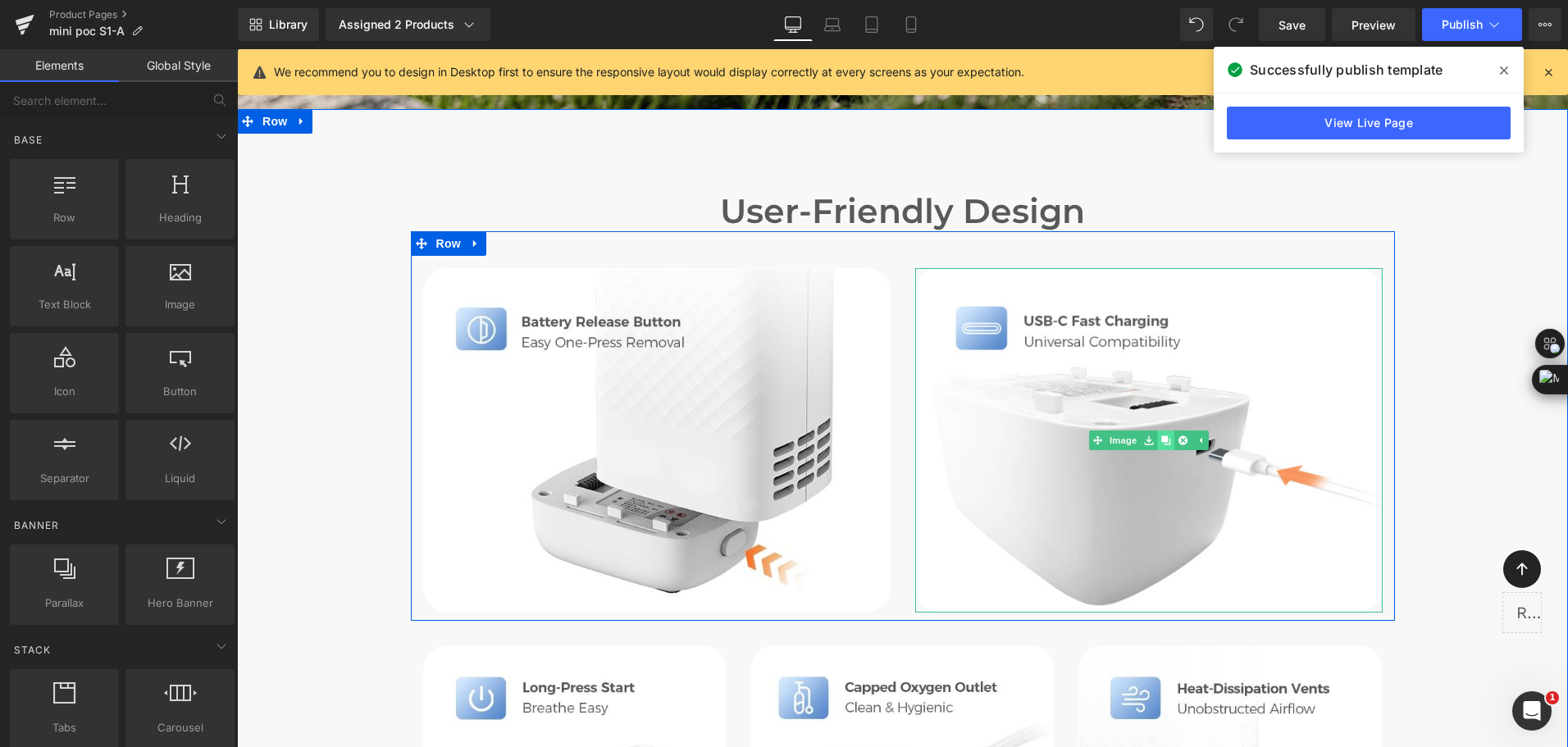
click at [1164, 436] on icon at bounding box center [1165, 440] width 9 height 10
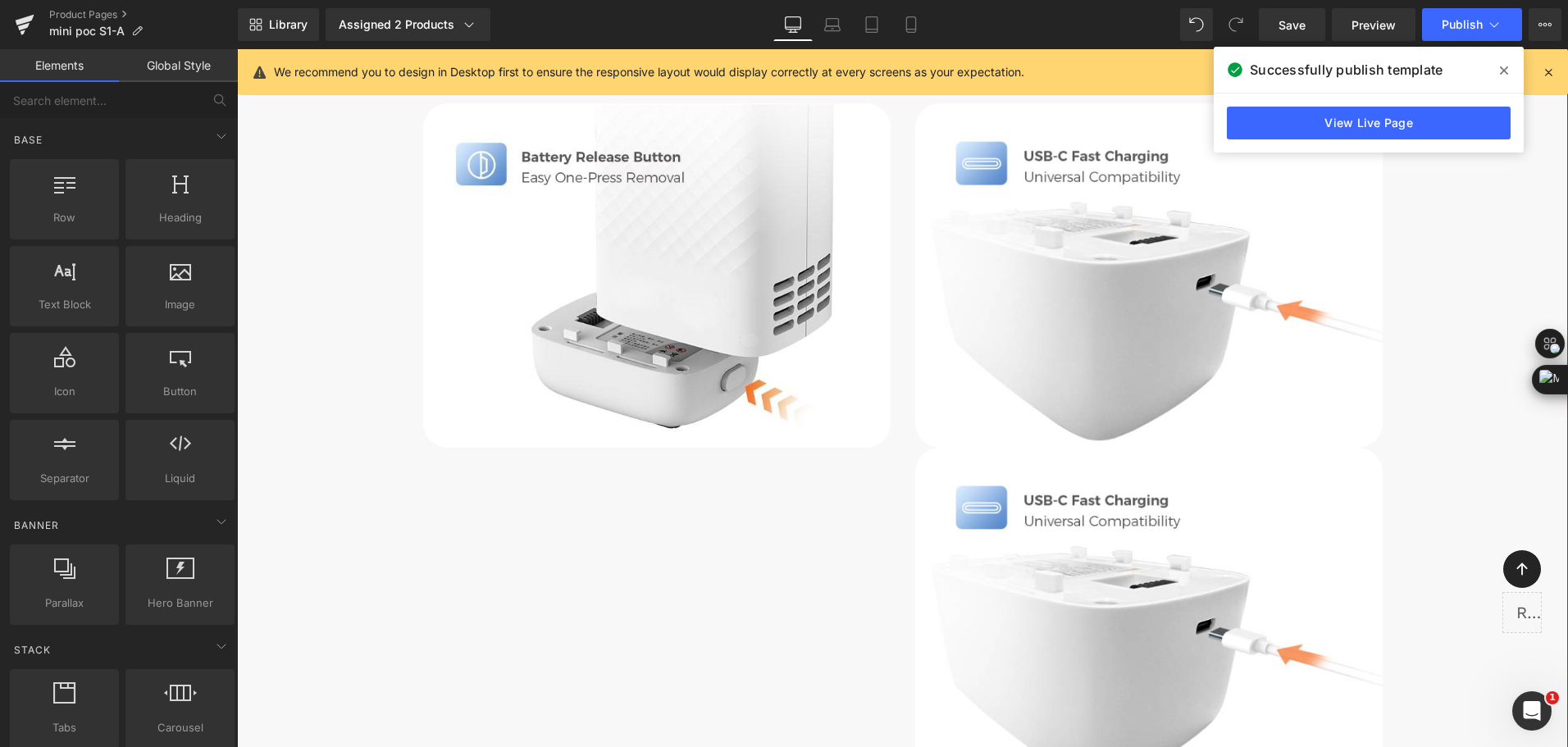
scroll to position [6074, 0]
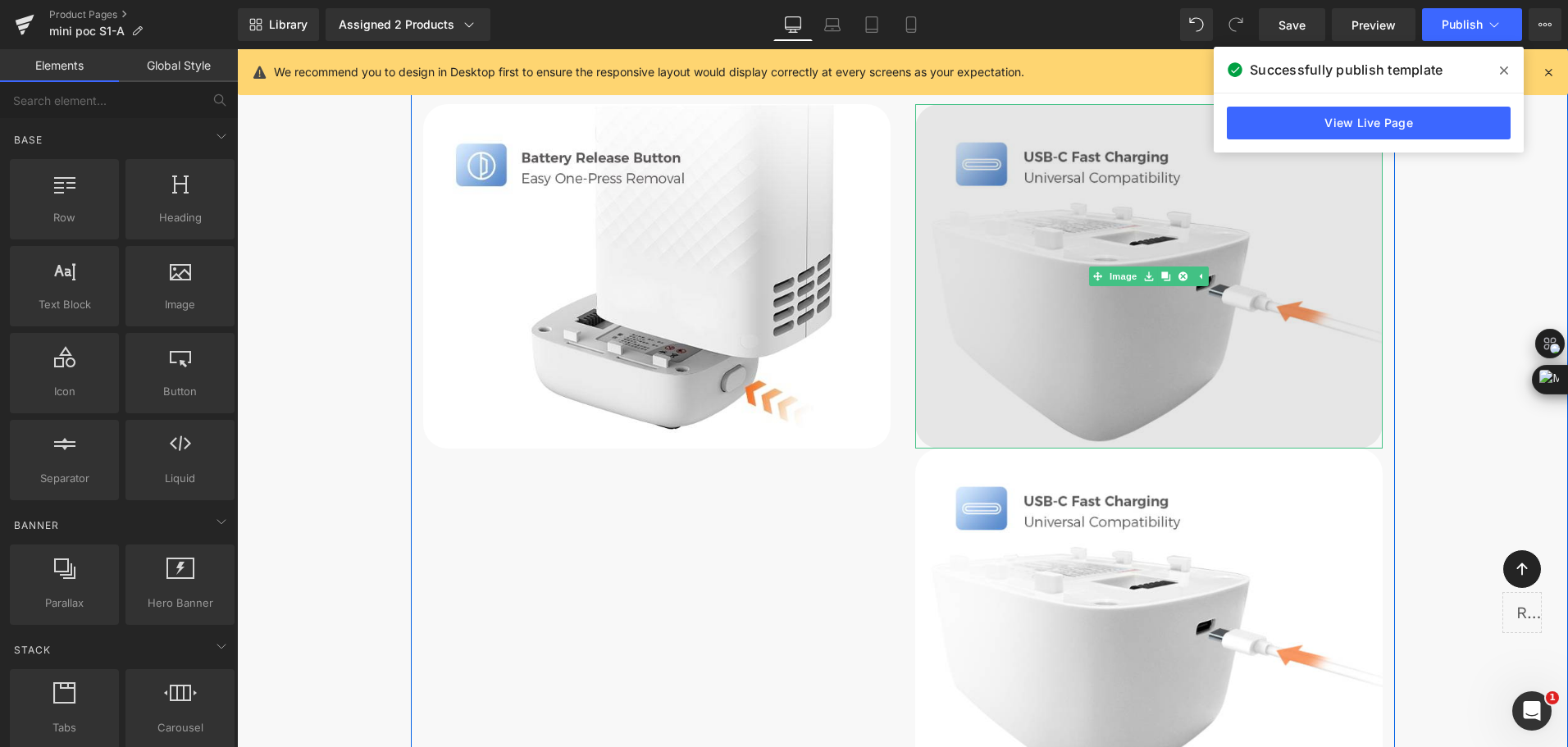
click at [1108, 222] on img at bounding box center [1149, 276] width 468 height 343
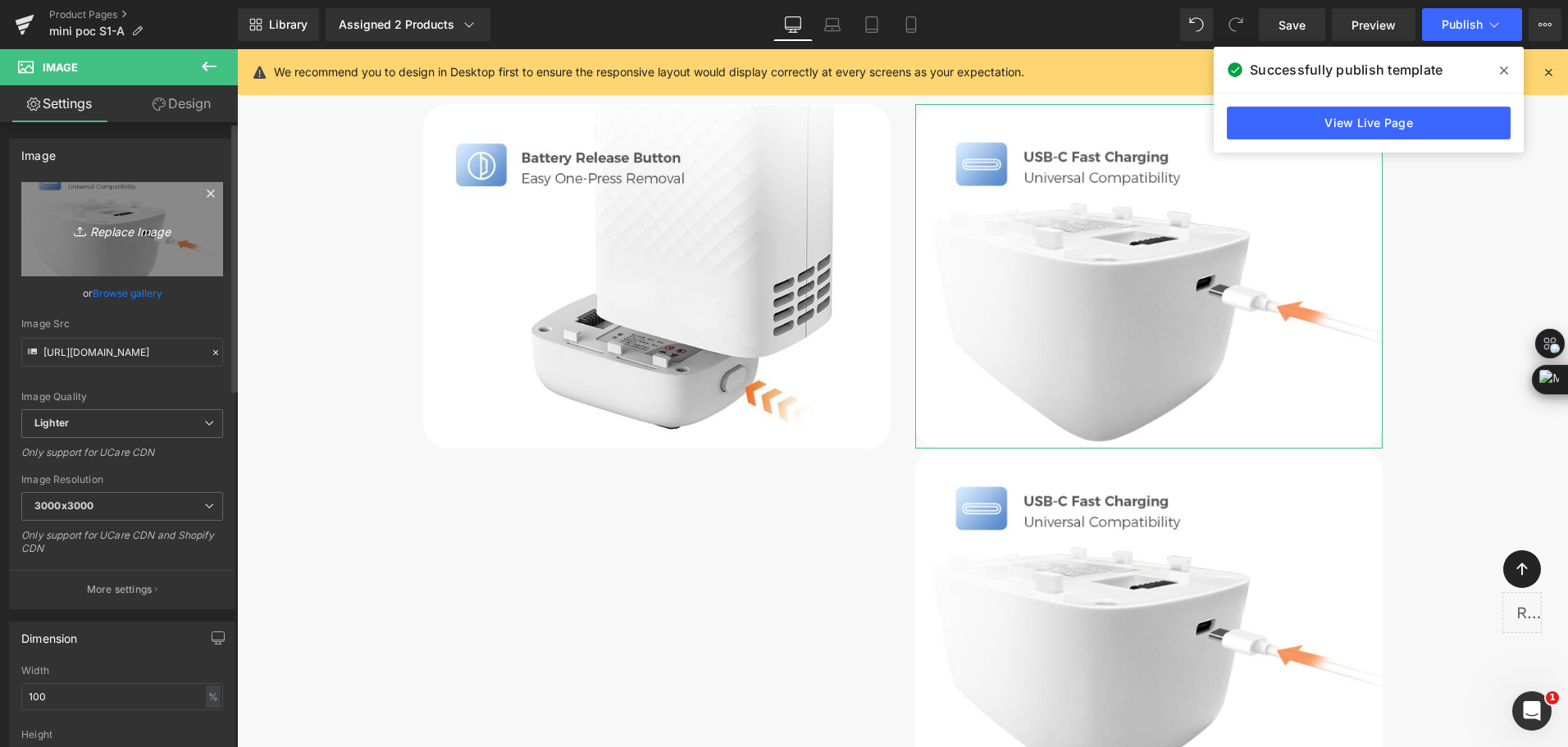
click at [117, 204] on link "Replace Image" at bounding box center [122, 229] width 202 height 94
type input "C:\fakepath\easy removal battery of the mini portable oxygen concentrator-2.jpg"
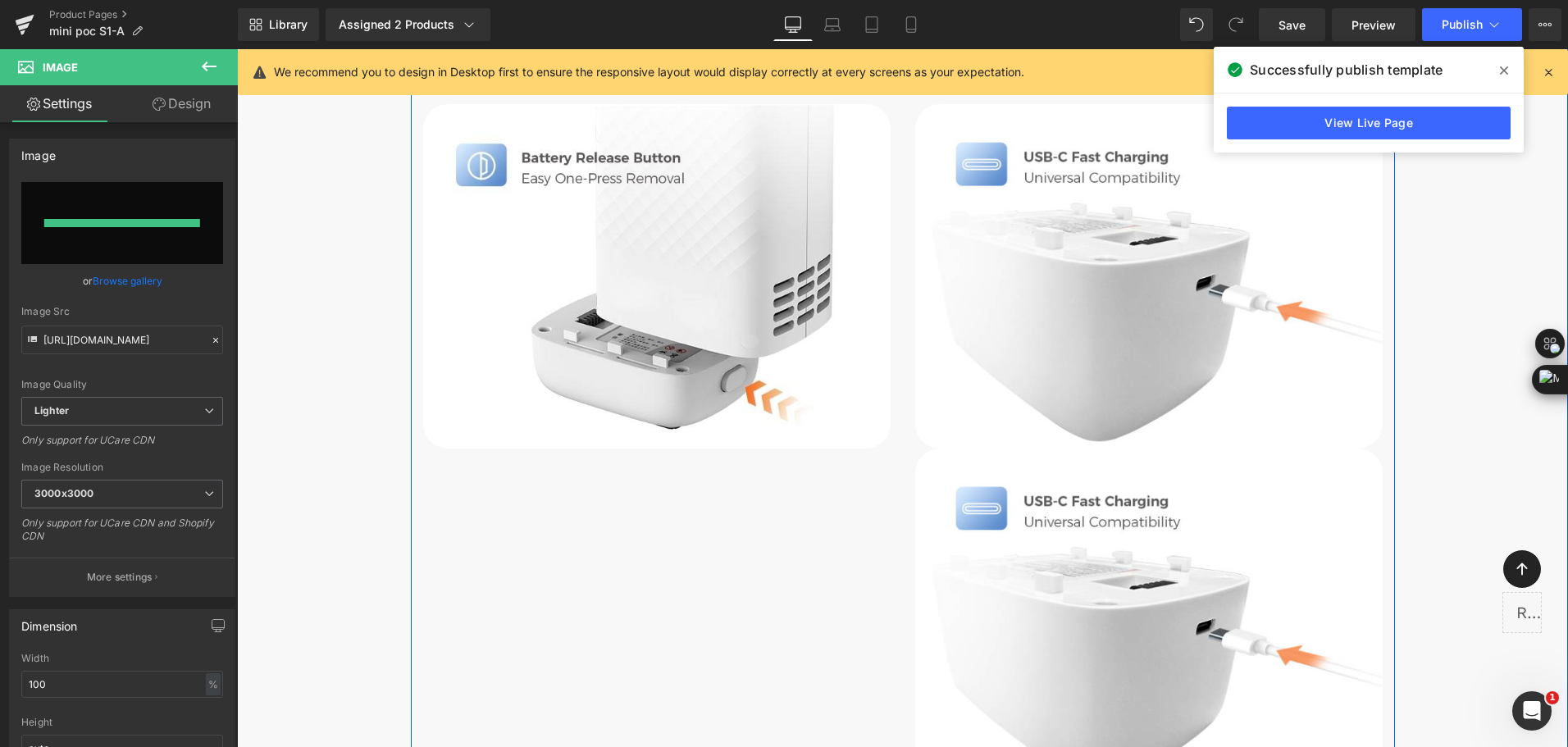
type input "[URL][DOMAIN_NAME]"
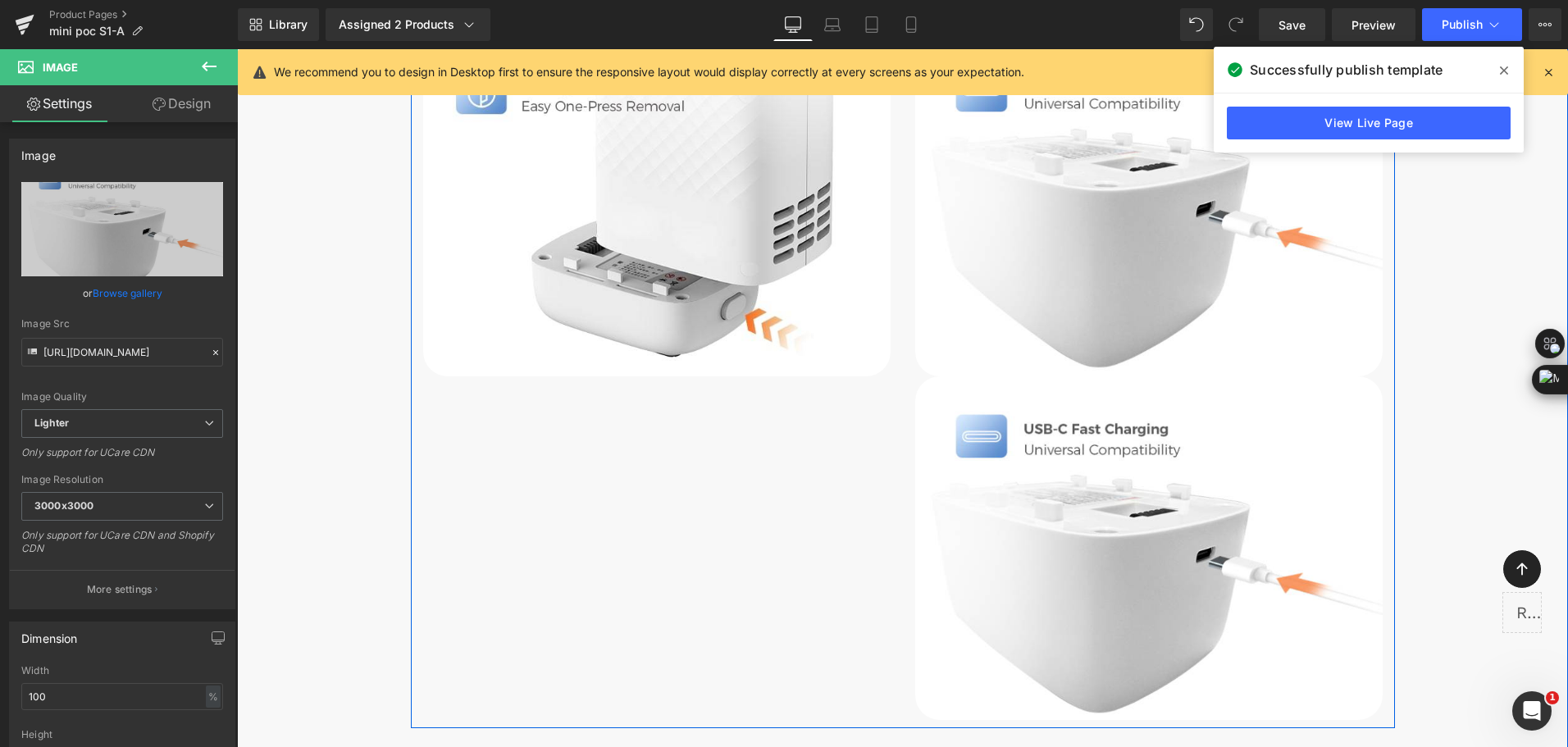
scroll to position [6156, 0]
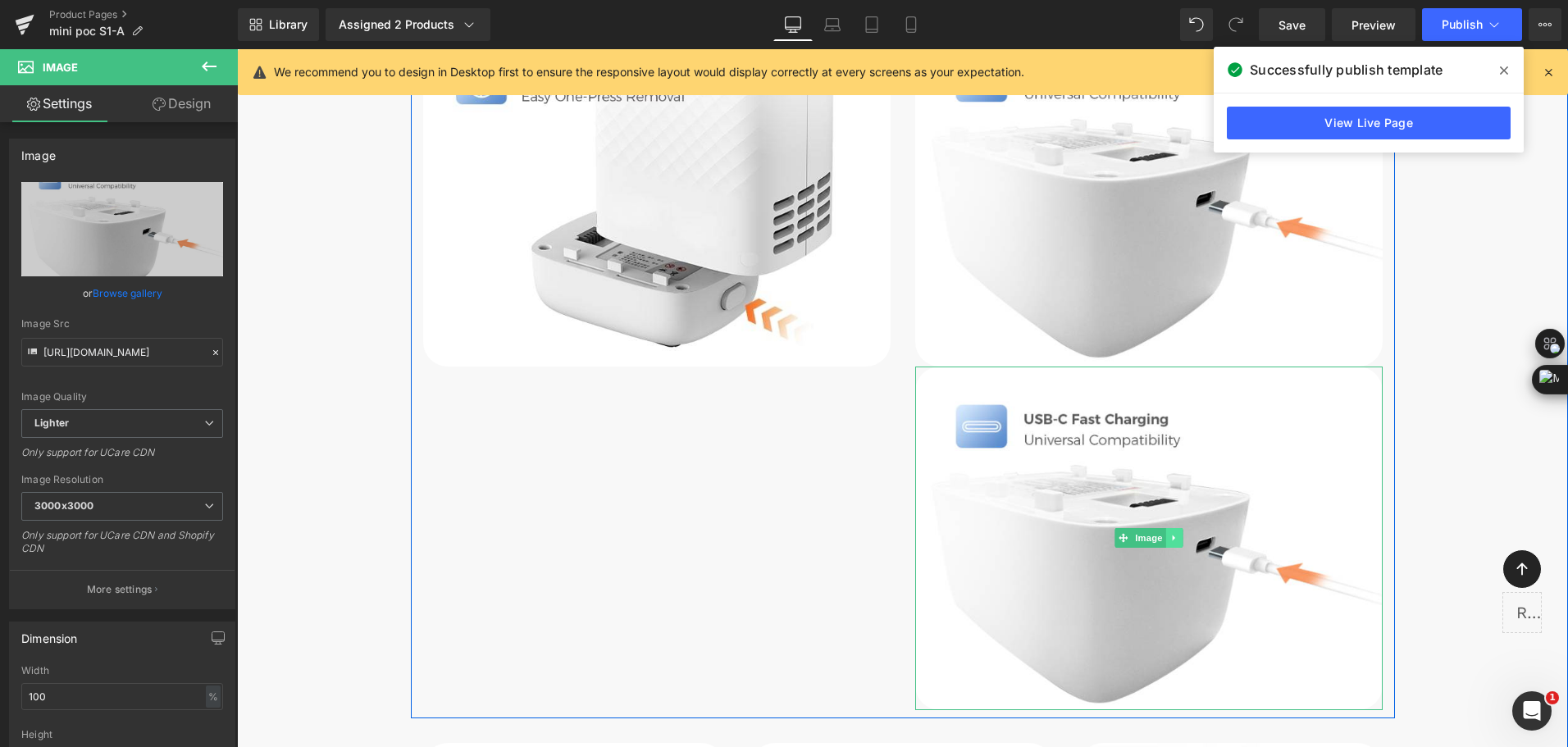
click at [1173, 534] on icon at bounding box center [1174, 538] width 9 height 10
click at [1177, 534] on icon at bounding box center [1181, 538] width 9 height 9
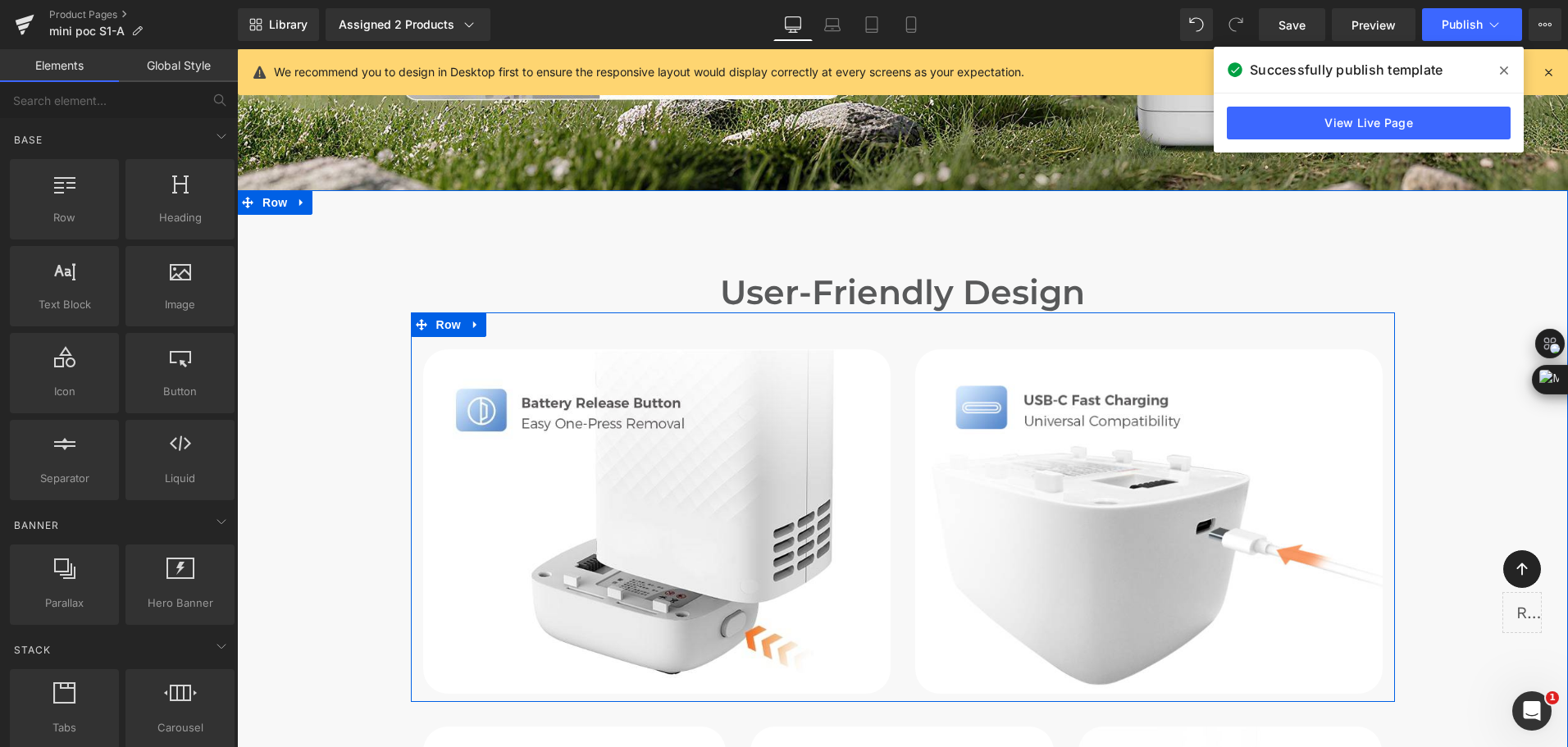
scroll to position [5829, 0]
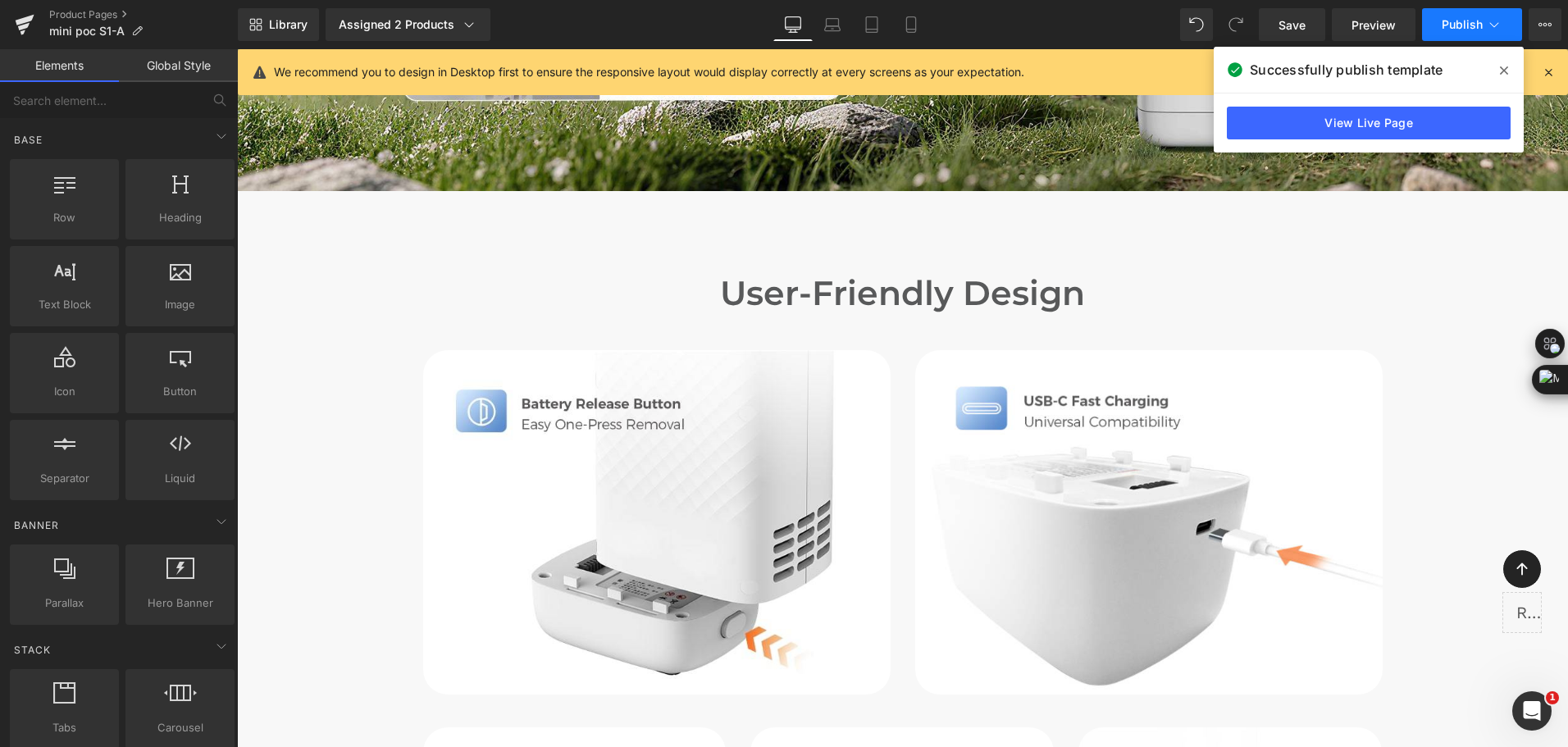
click at [1500, 30] on icon at bounding box center [1494, 24] width 16 height 16
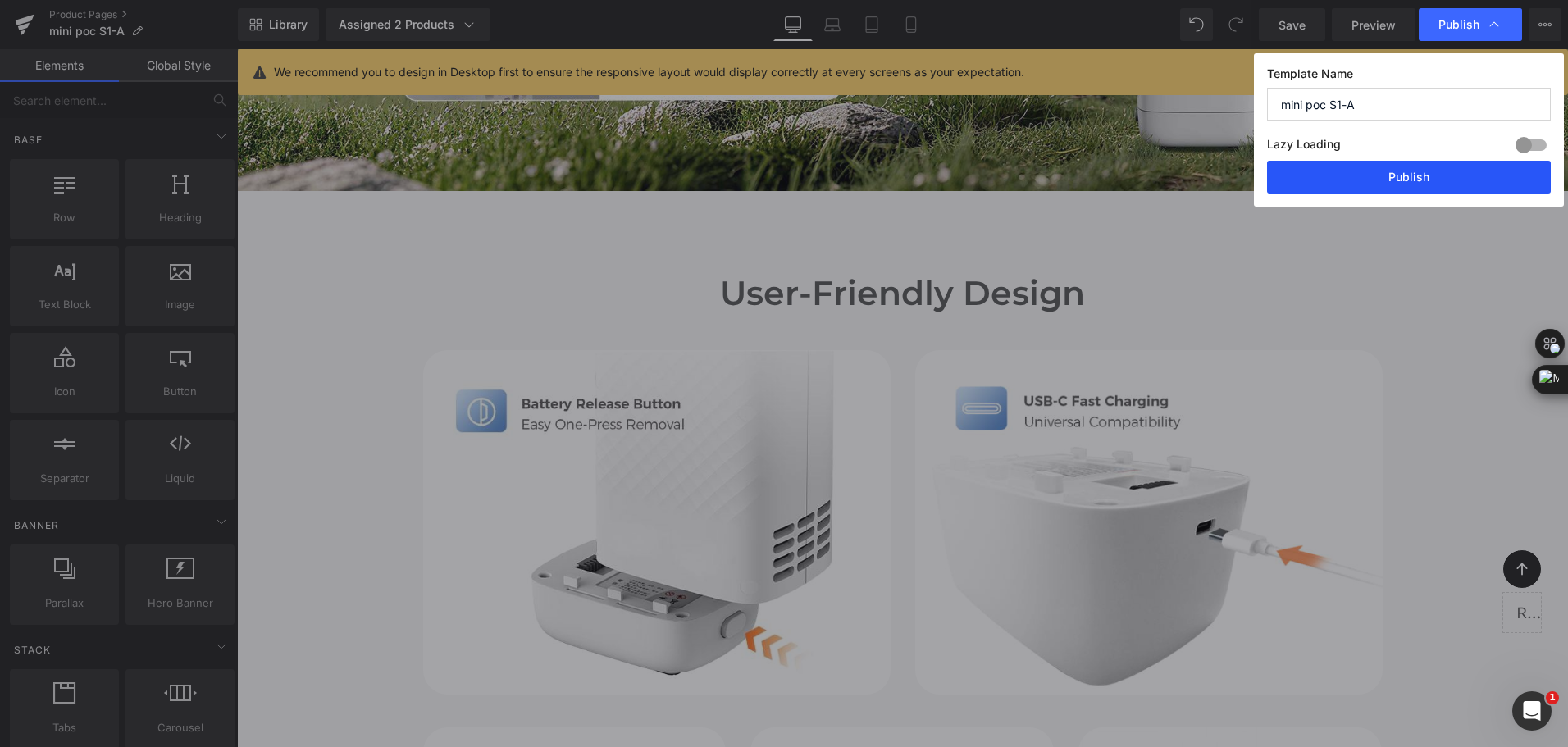
click at [1442, 176] on button "Publish" at bounding box center [1409, 177] width 284 height 33
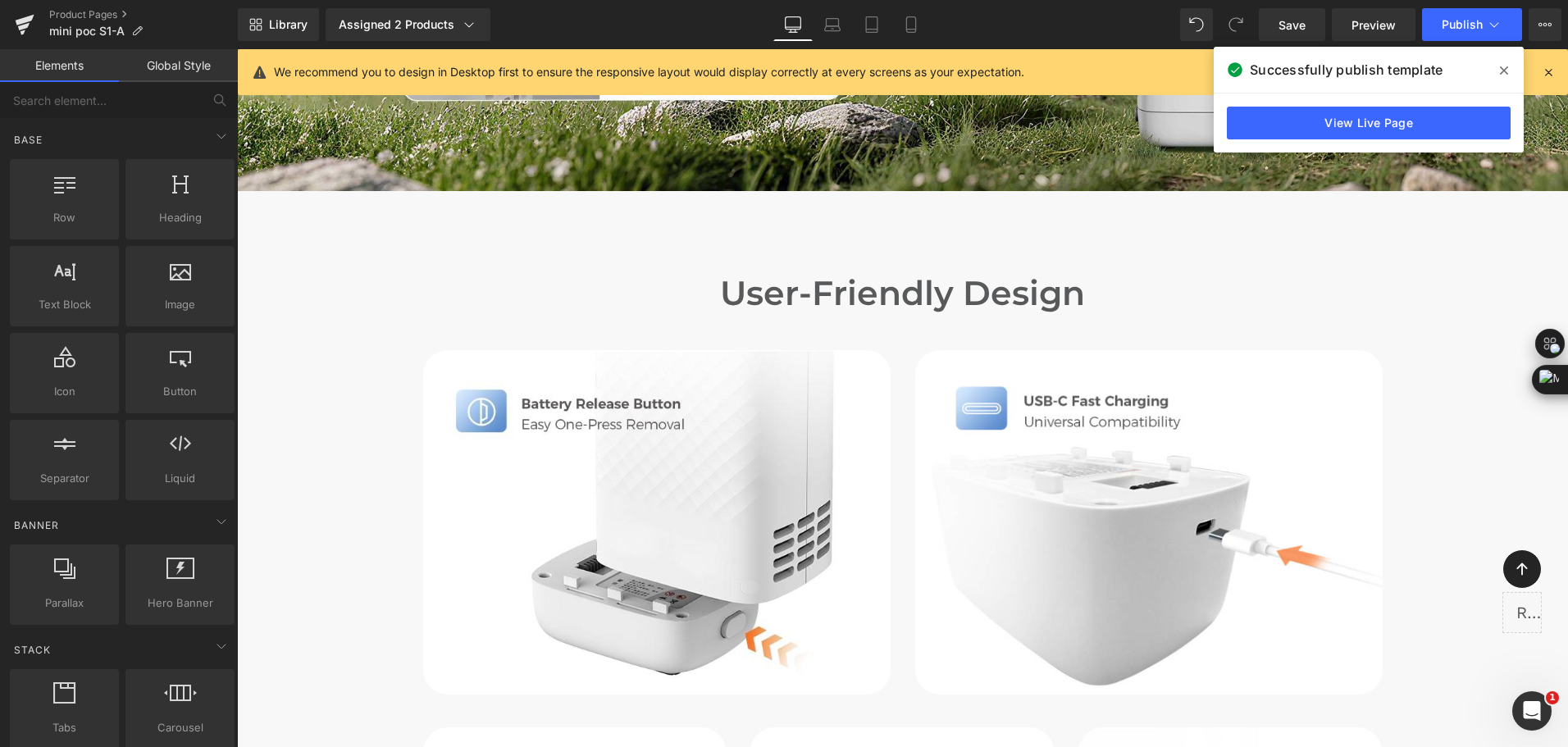
click at [594, 10] on div "Library Assigned 2 Products Product Preview Mini Portable O2 Concentrator Mini …" at bounding box center [904, 25] width 1331 height 33
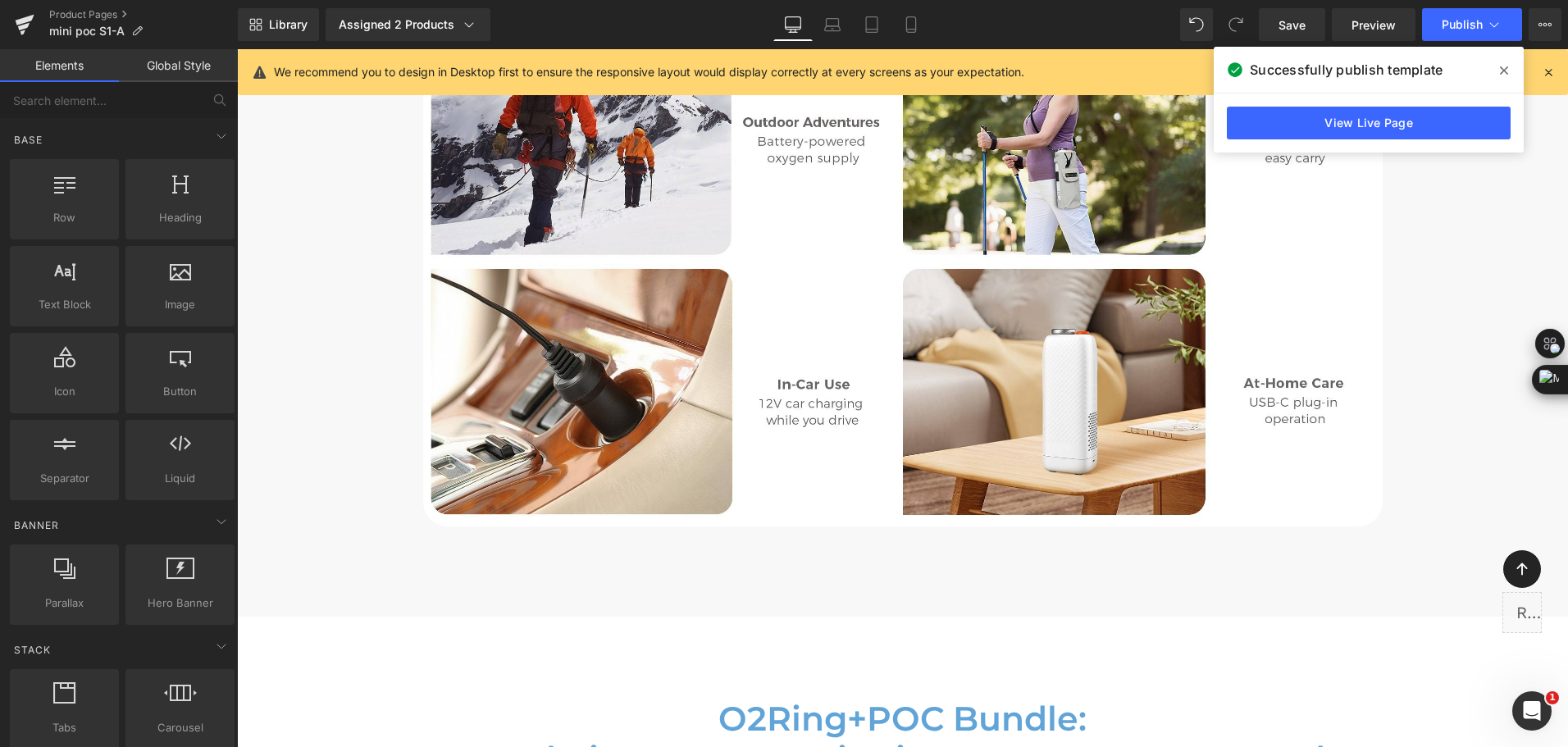
scroll to position [6567, 0]
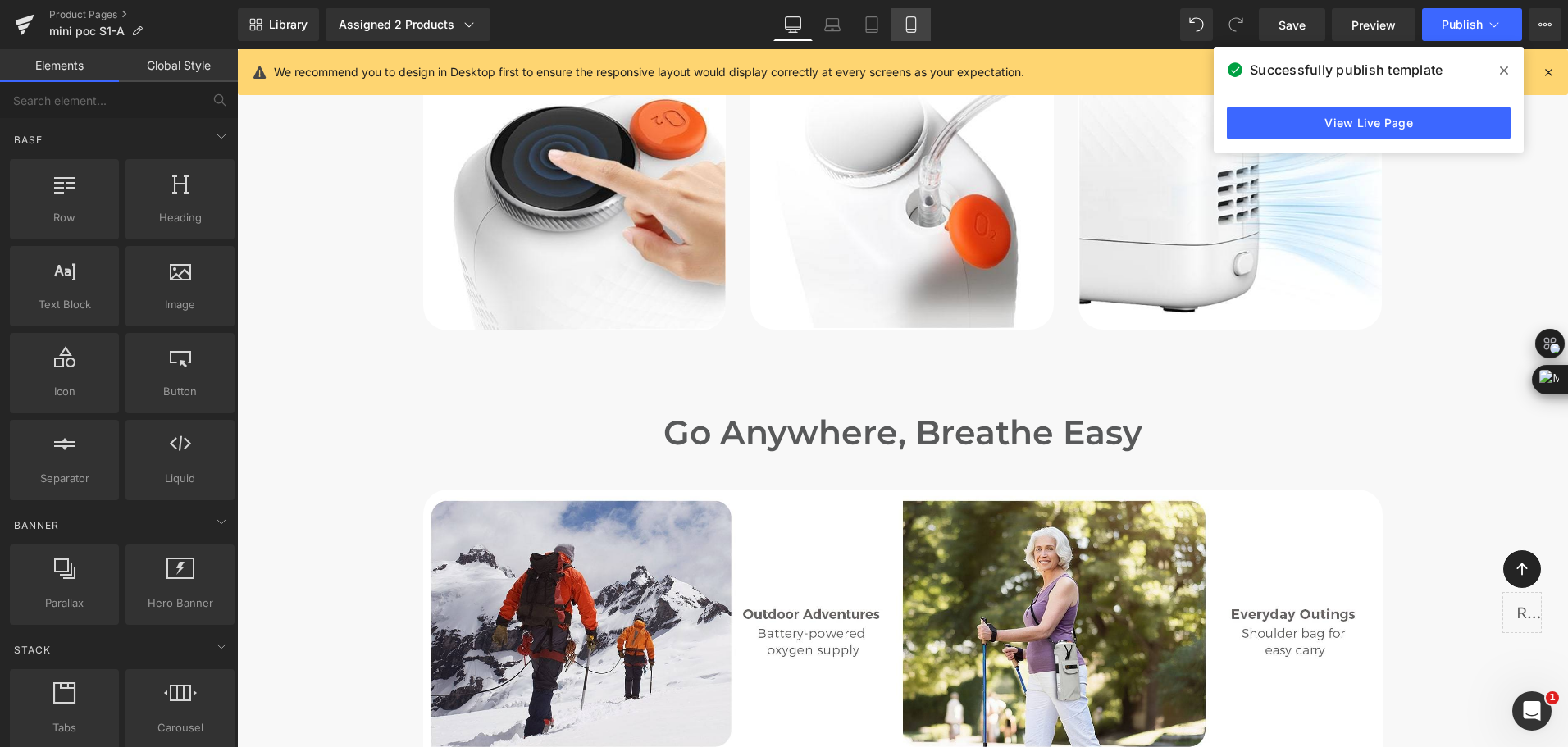
drag, startPoint x: 906, startPoint y: 25, endPoint x: 195, endPoint y: 149, distance: 721.7
click at [906, 25] on icon at bounding box center [910, 24] width 16 height 16
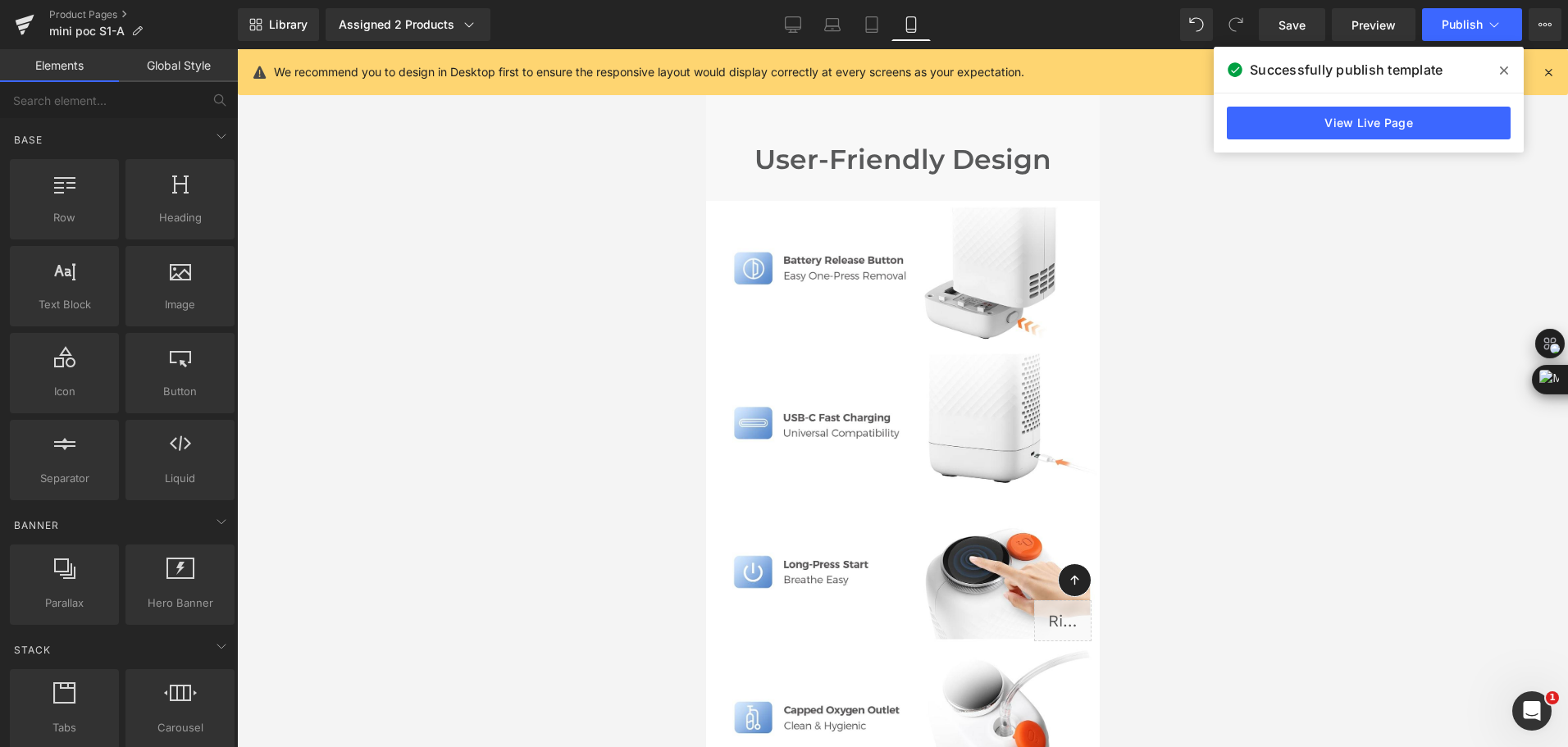
scroll to position [8051, 0]
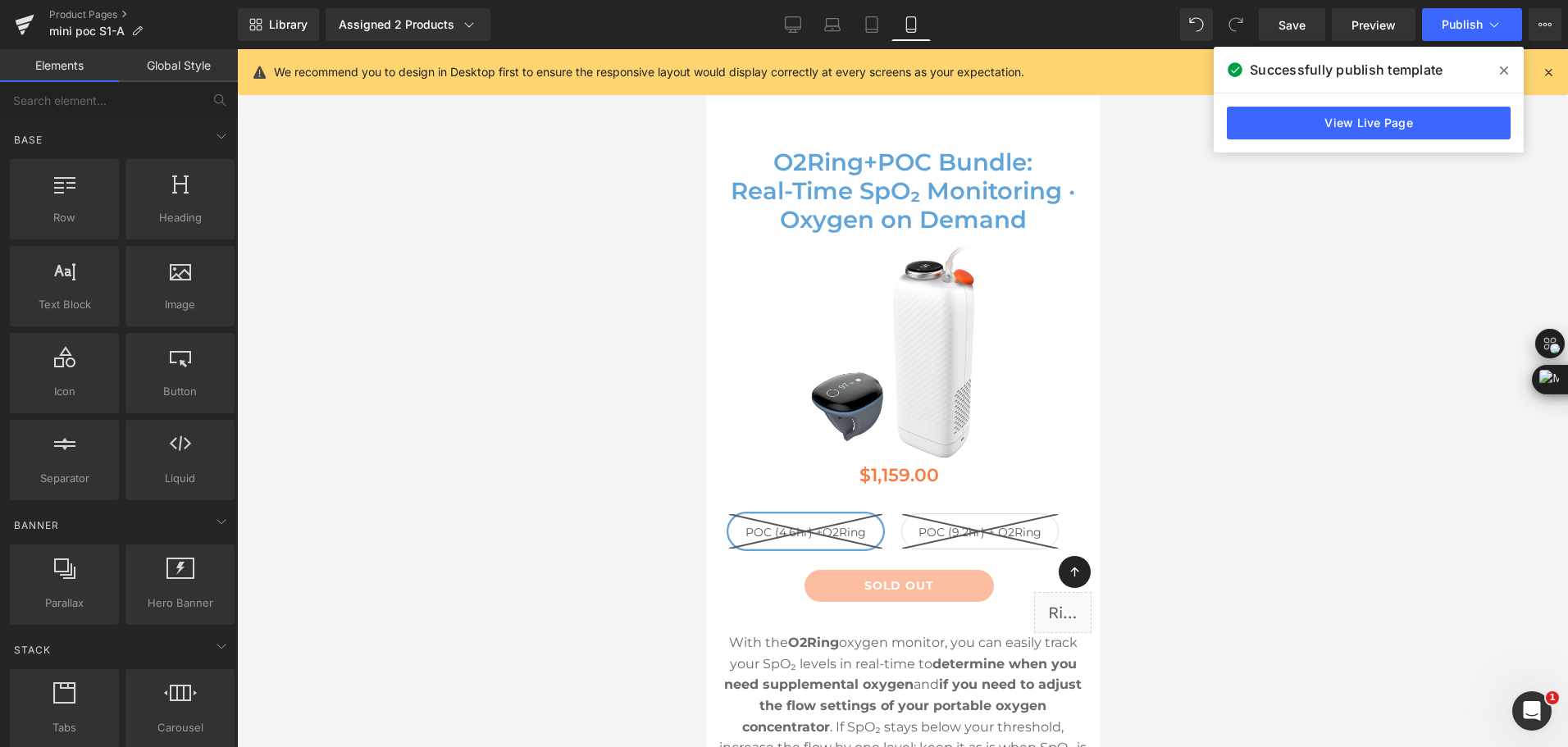
click at [1498, 67] on span at bounding box center [1503, 70] width 26 height 26
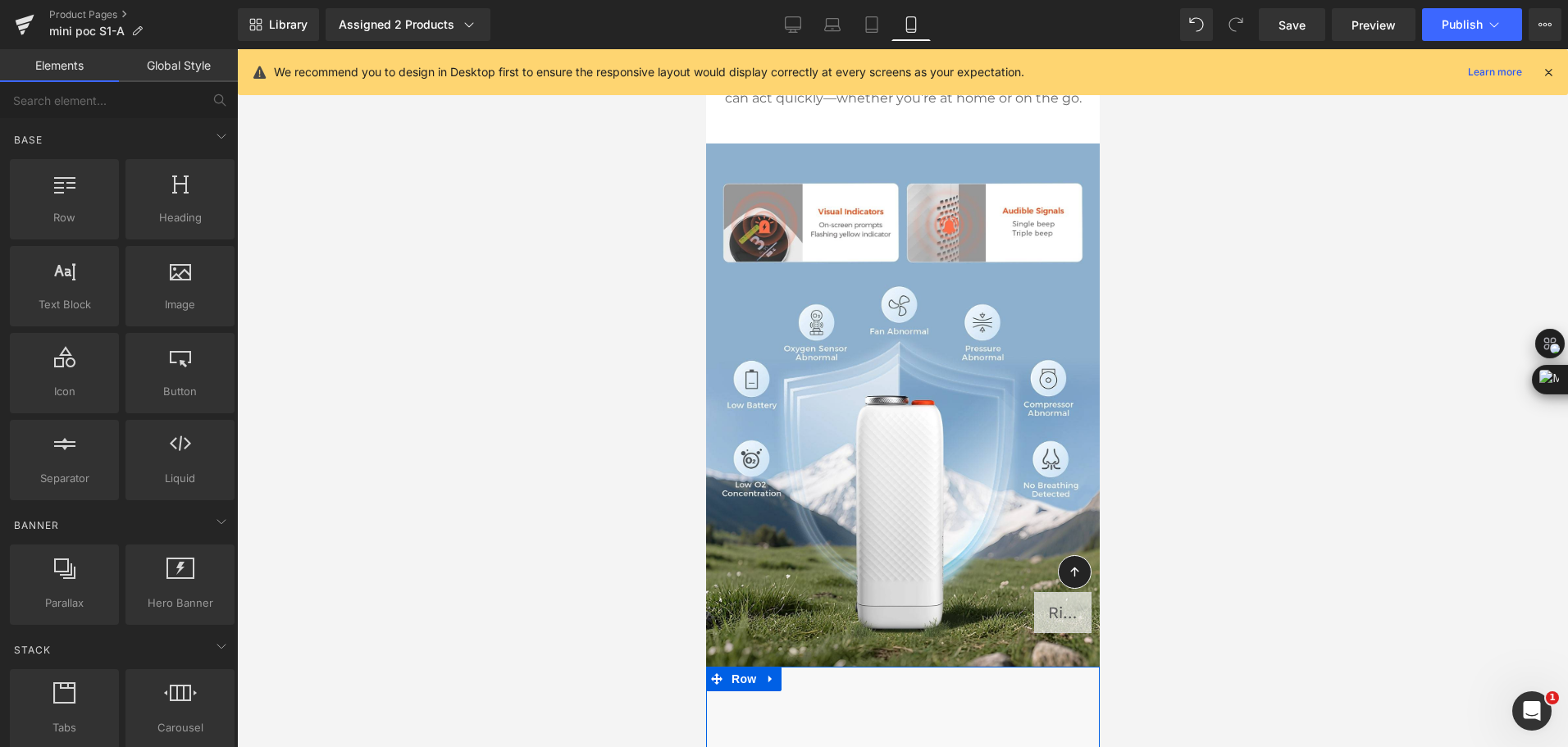
scroll to position [6535, 0]
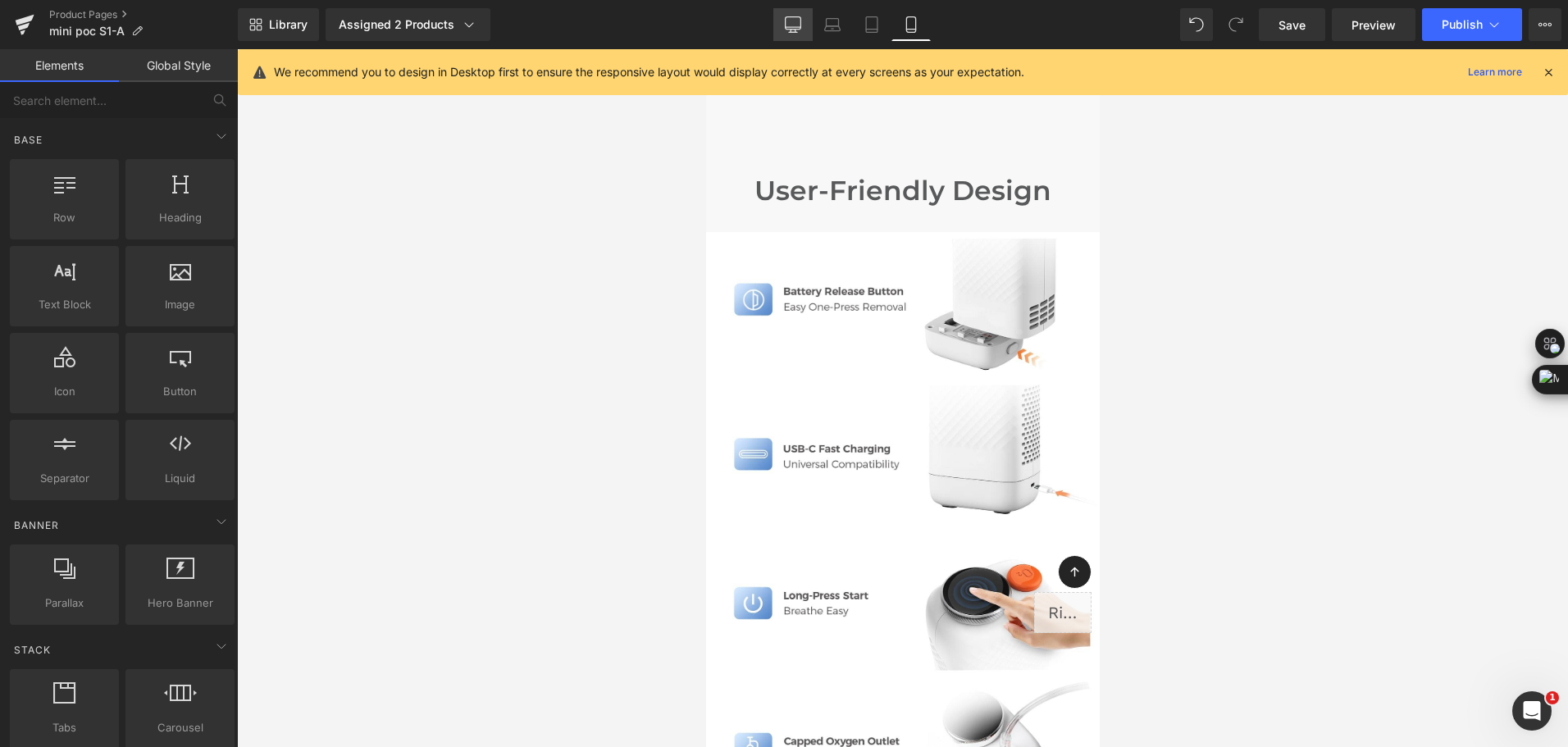
click at [776, 18] on link "Desktop" at bounding box center [793, 25] width 40 height 33
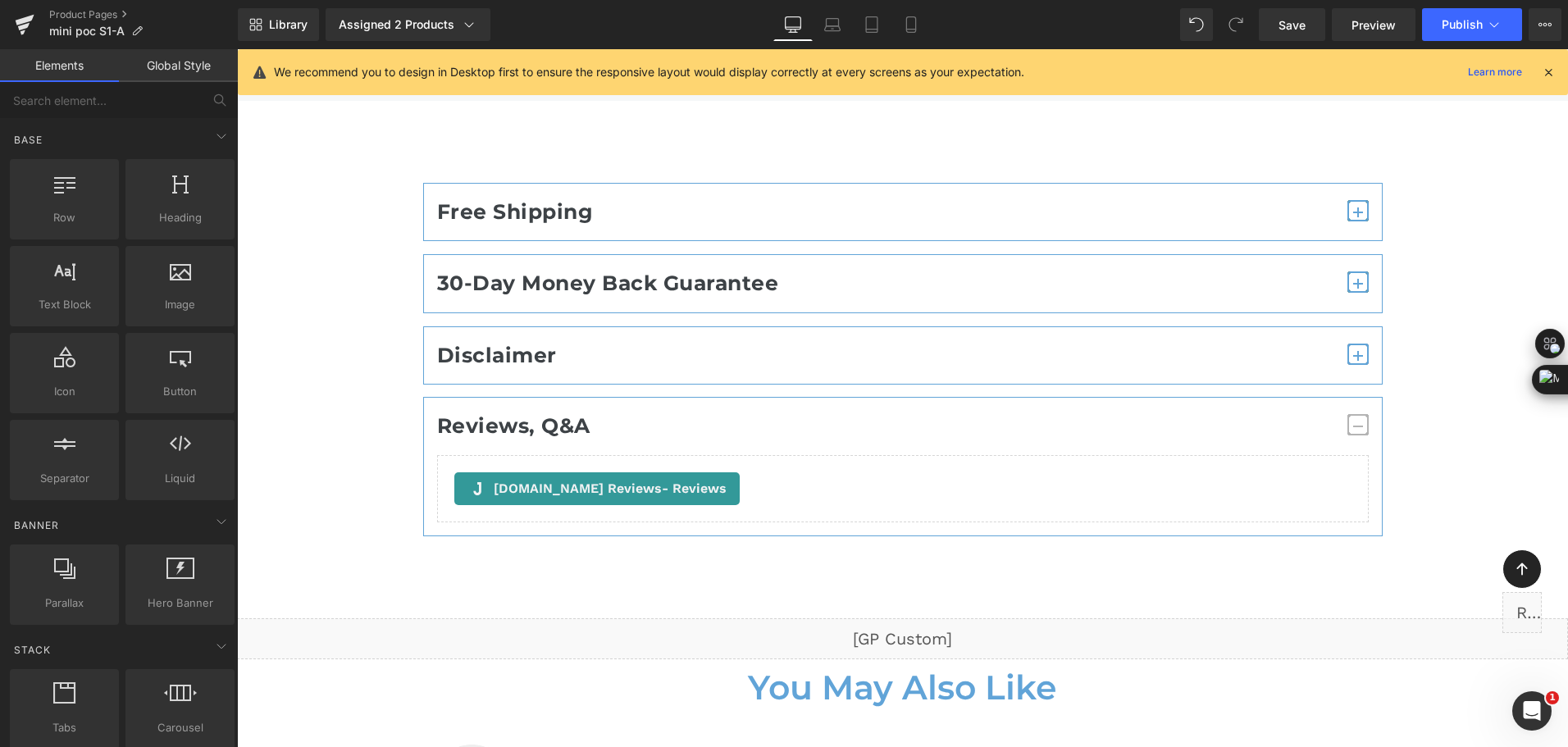
scroll to position [10248, 0]
